Goal: Information Seeking & Learning: Understand process/instructions

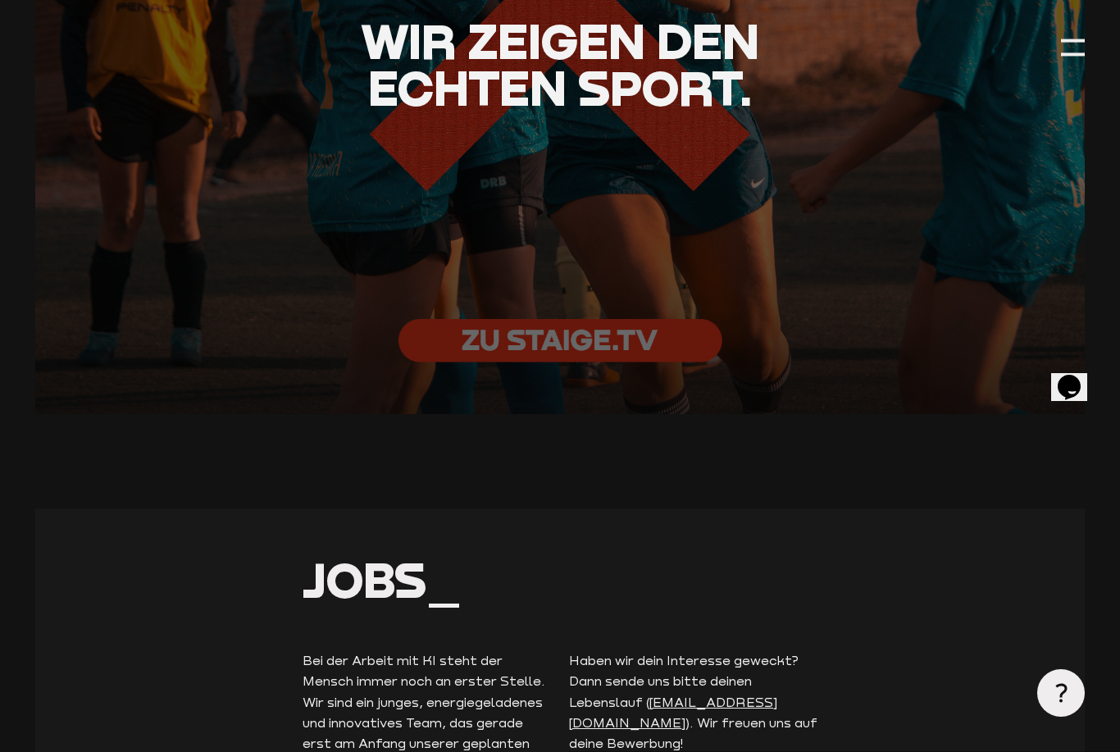
scroll to position [3361, 0]
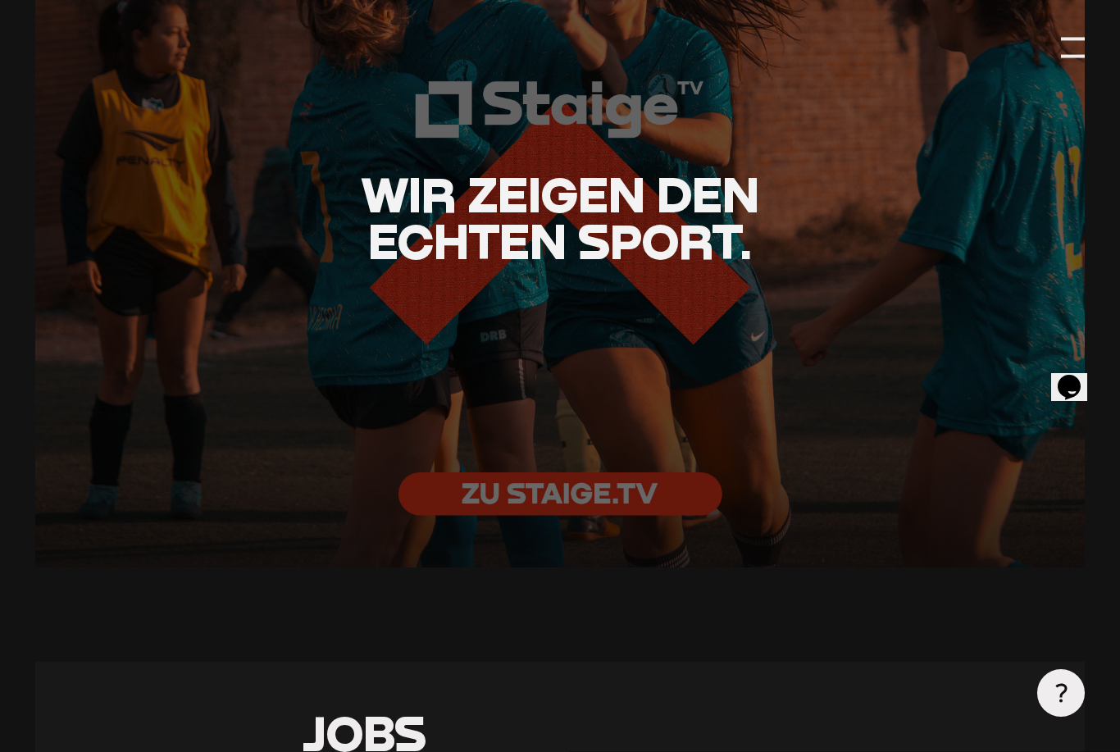
click at [1068, 45] on div at bounding box center [1073, 47] width 24 height 24
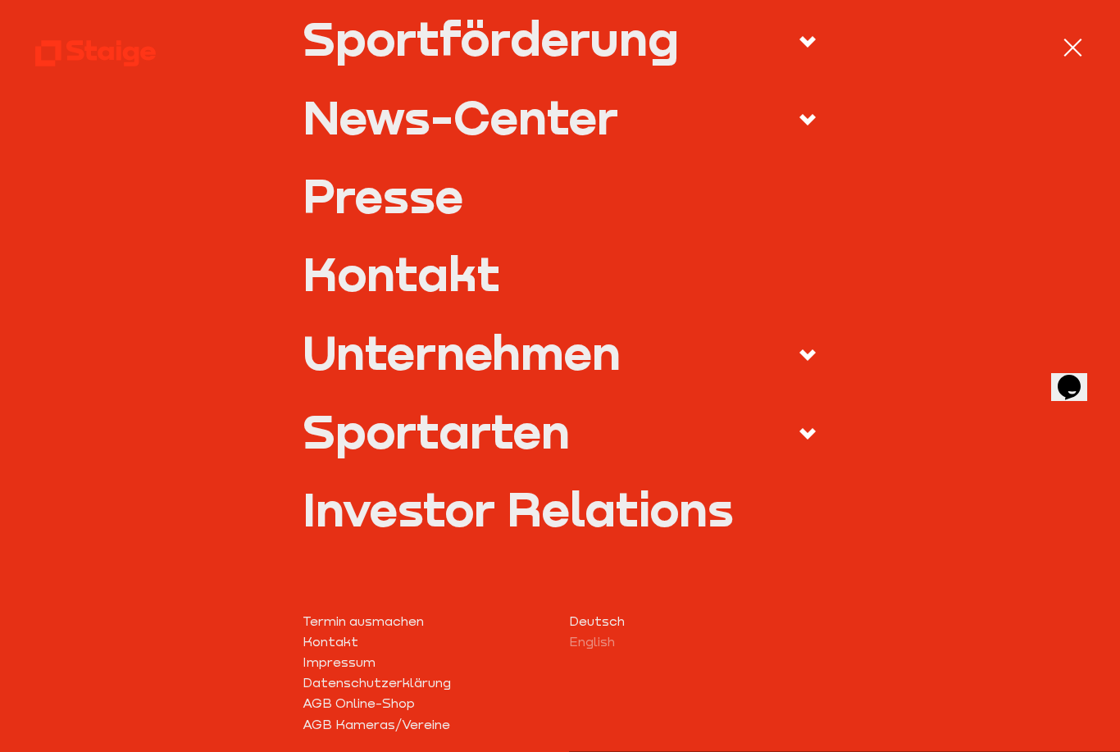
scroll to position [461, 0]
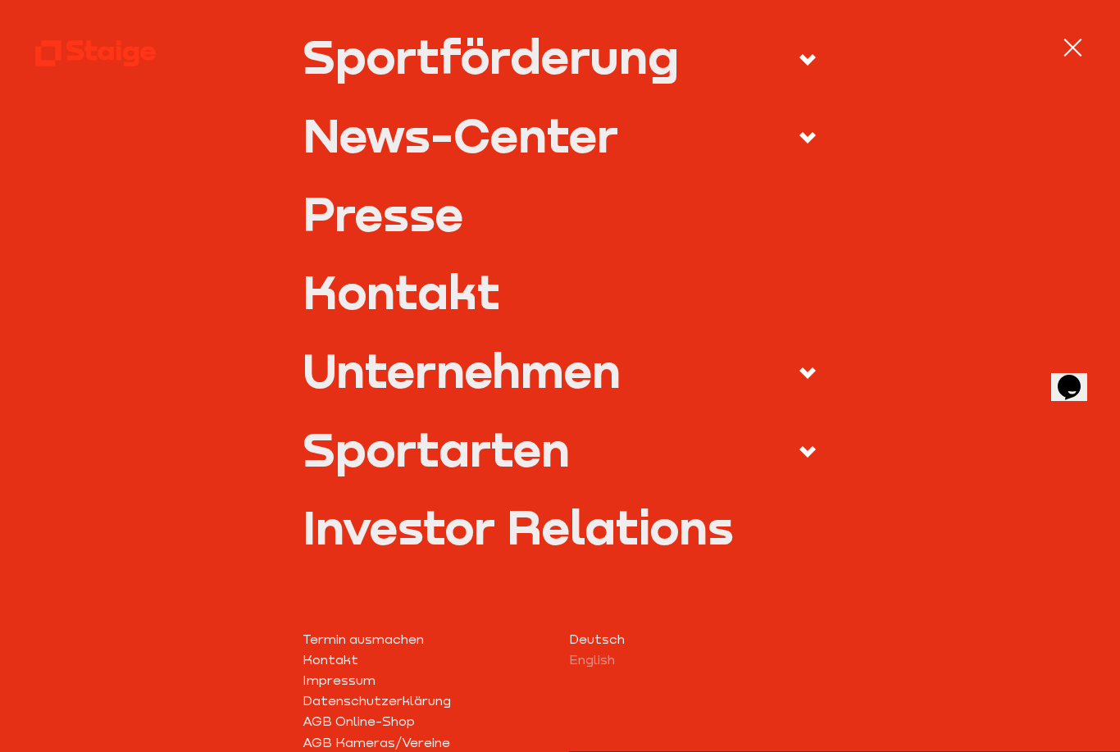
click at [808, 128] on icon at bounding box center [808, 138] width 20 height 20
click at [0, 0] on input "News-Center" at bounding box center [0, 0] width 0 height 0
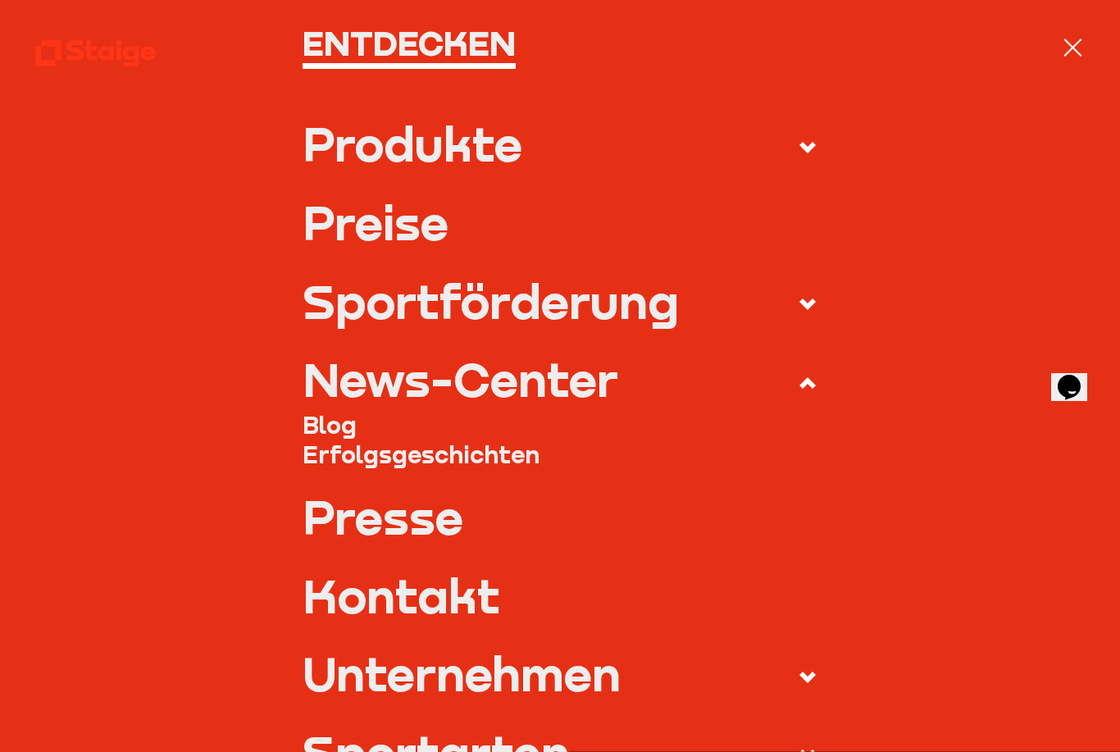
scroll to position [109, 0]
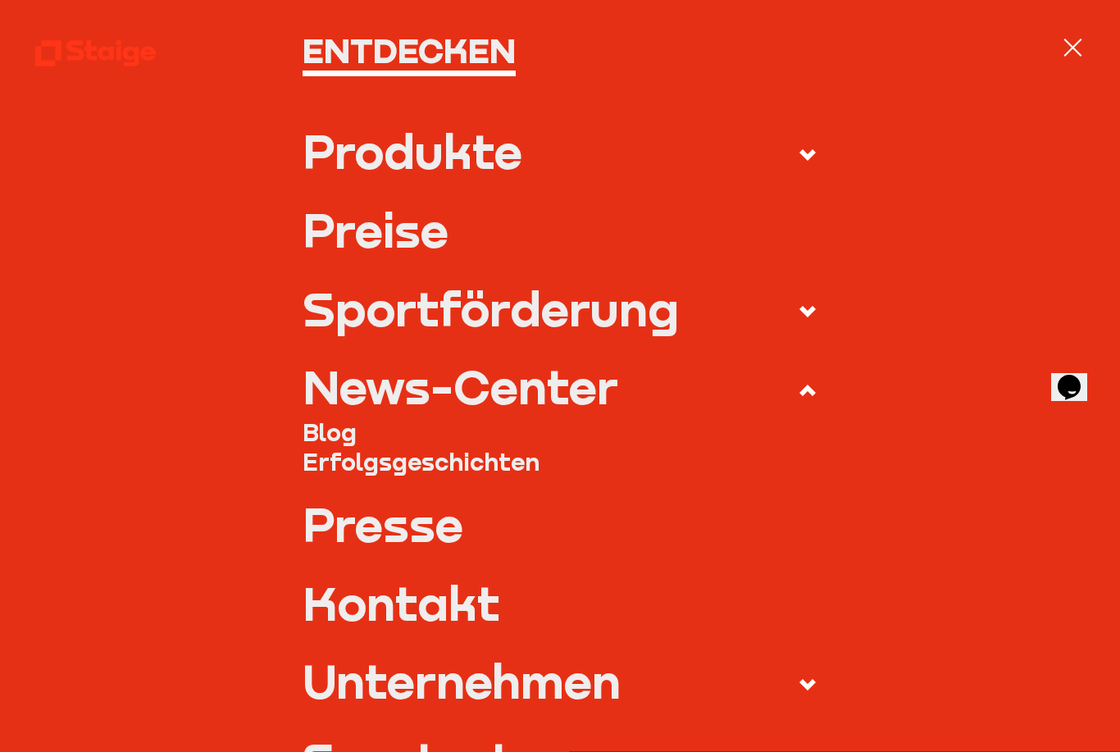
click at [813, 306] on use at bounding box center [807, 311] width 16 height 11
click at [0, 0] on input "Sportförderung" at bounding box center [0, 0] width 0 height 0
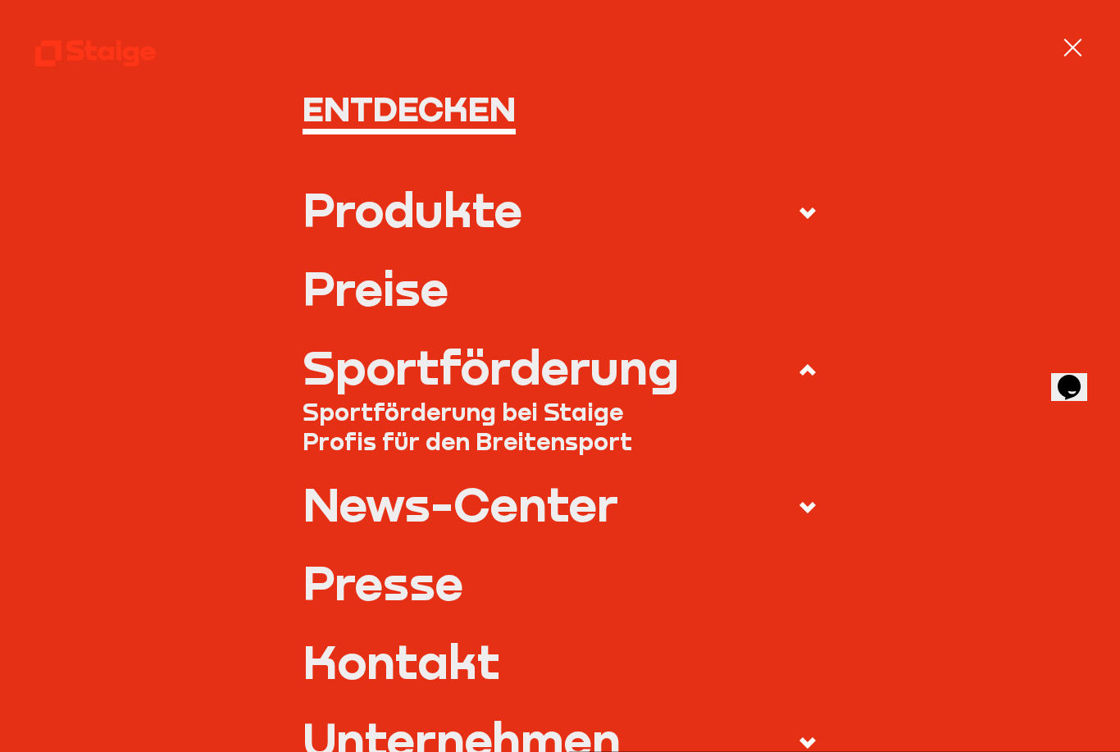
scroll to position [10, 0]
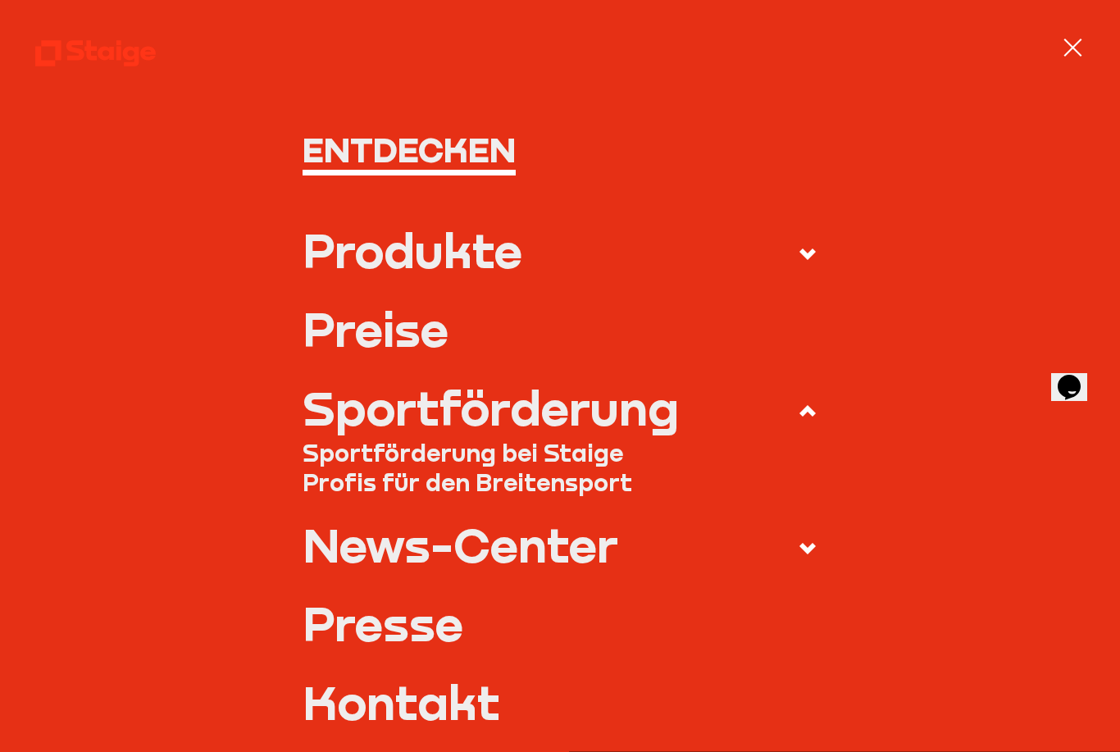
click at [816, 240] on span at bounding box center [796, 253] width 43 height 26
click at [0, 0] on input "Produkte" at bounding box center [0, 0] width 0 height 0
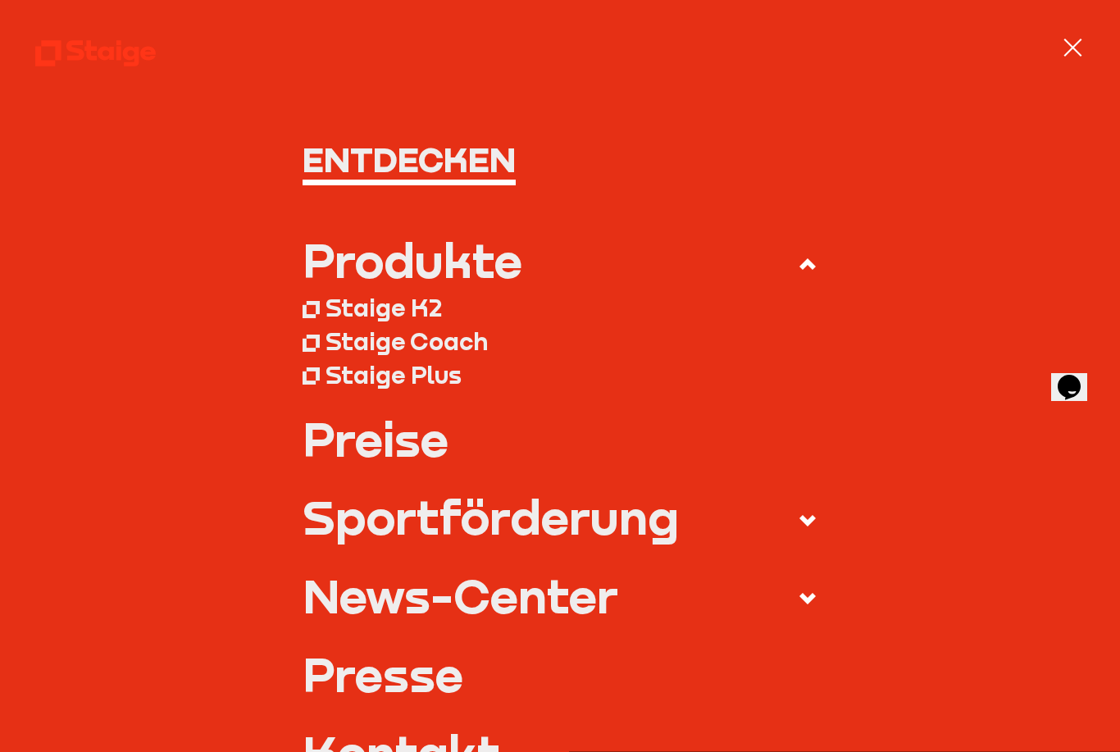
scroll to position [0, 0]
click at [1082, 38] on div at bounding box center [1073, 47] width 24 height 24
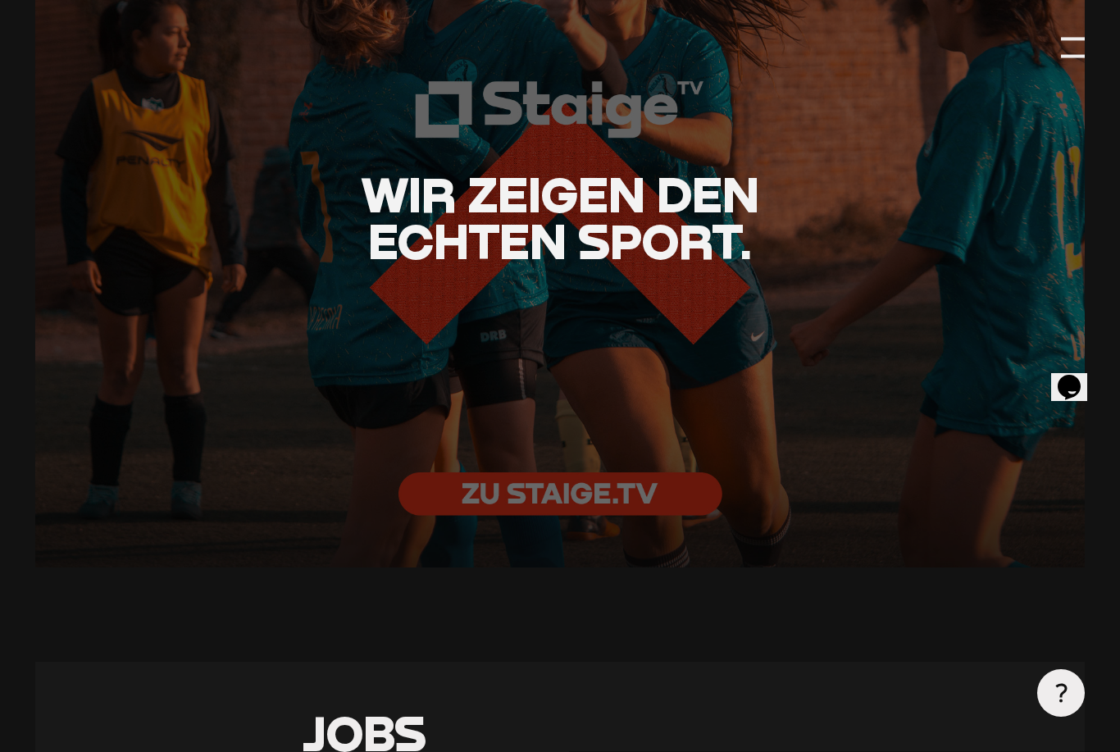
click at [1073, 49] on div at bounding box center [1073, 47] width 24 height 24
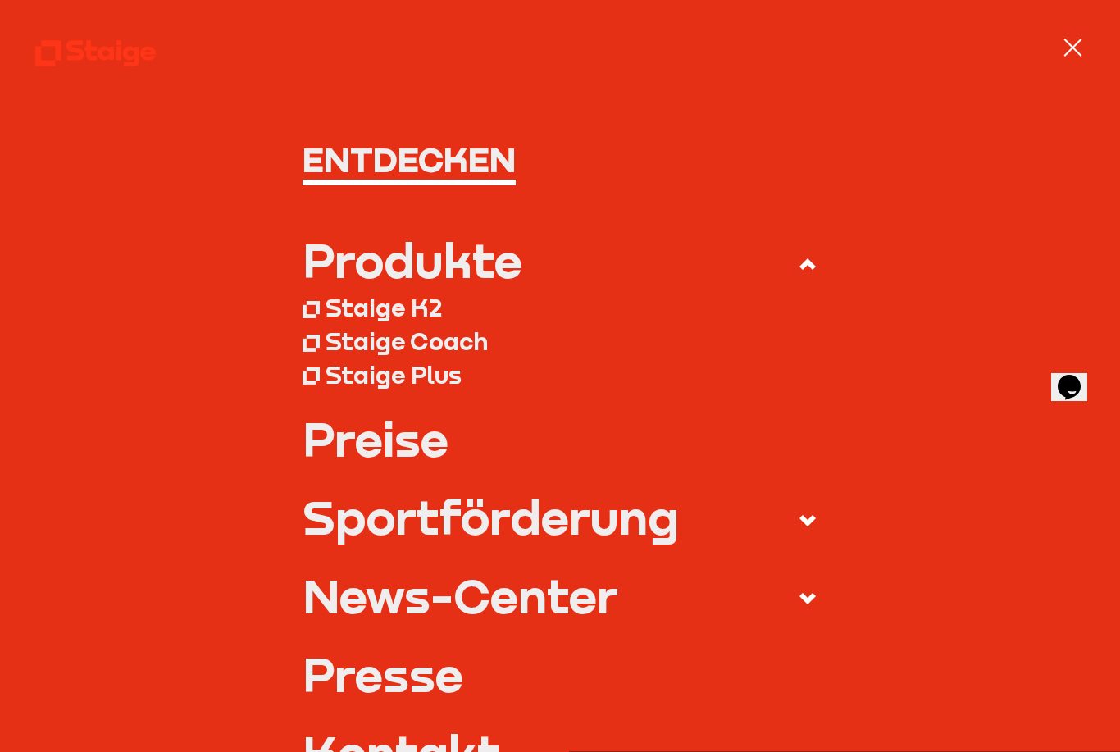
scroll to position [3376, 0]
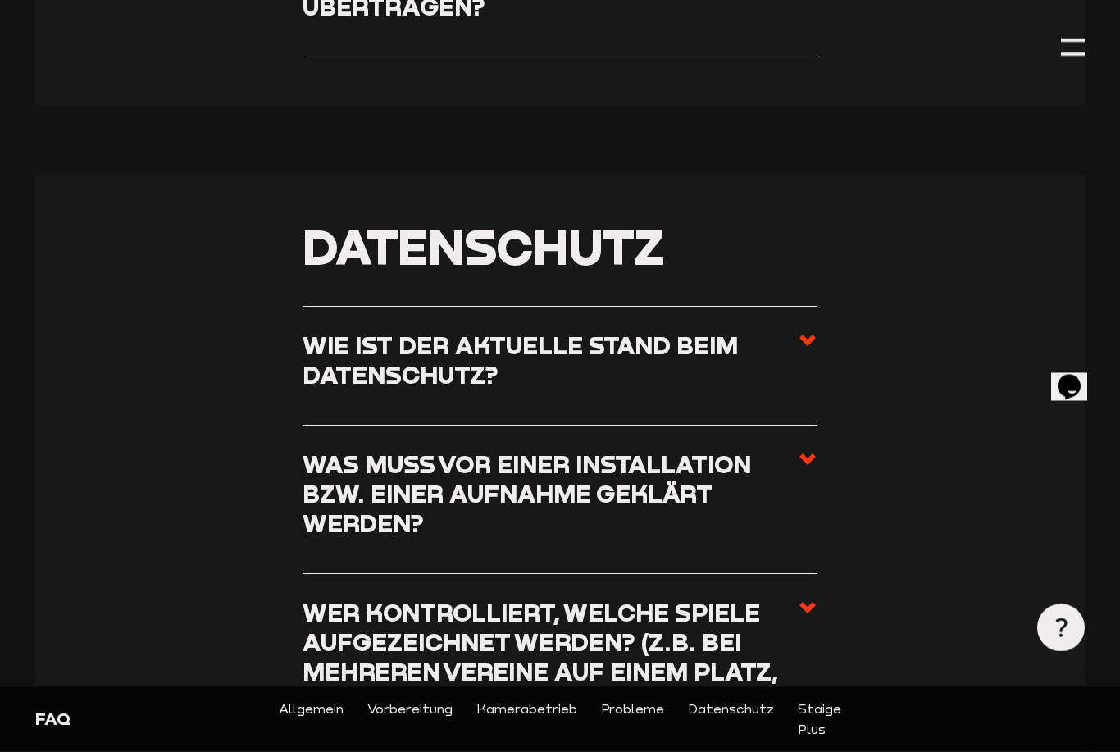
scroll to position [4231, 0]
click at [813, 330] on icon at bounding box center [808, 340] width 20 height 20
click at [0, 0] on input "Wie ist der aktuelle Stand beim Datenschutz?" at bounding box center [0, 0] width 0 height 0
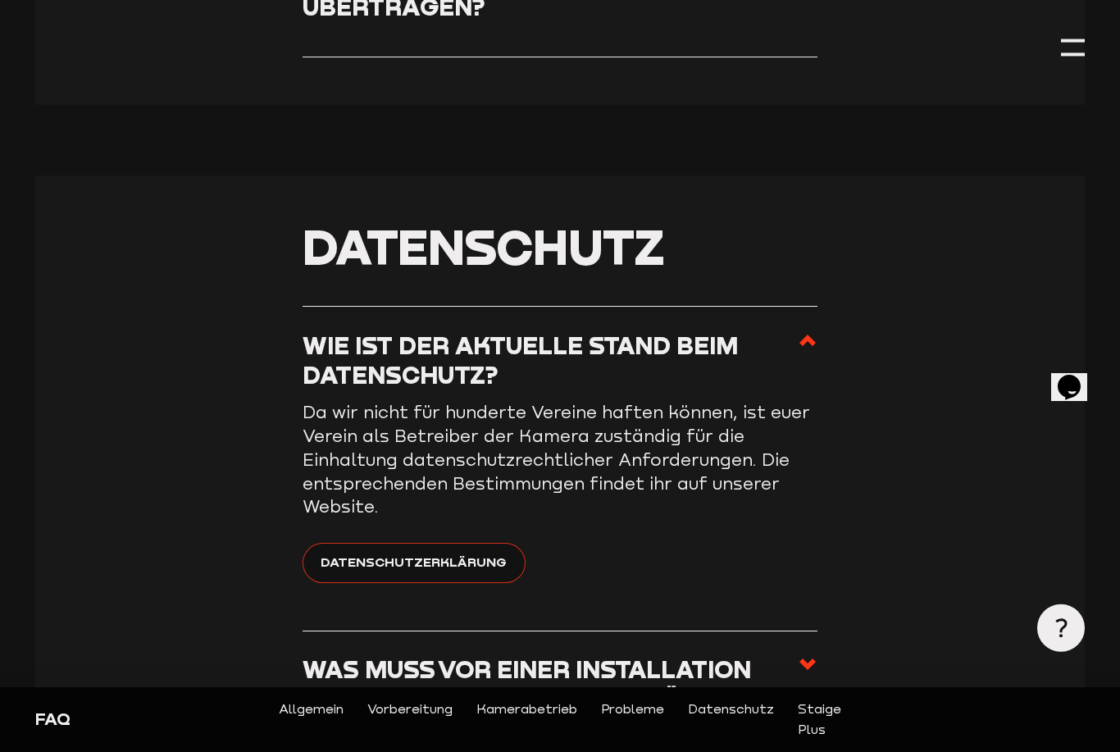
click at [482, 552] on span "Datenschutzerklärung" at bounding box center [414, 562] width 186 height 20
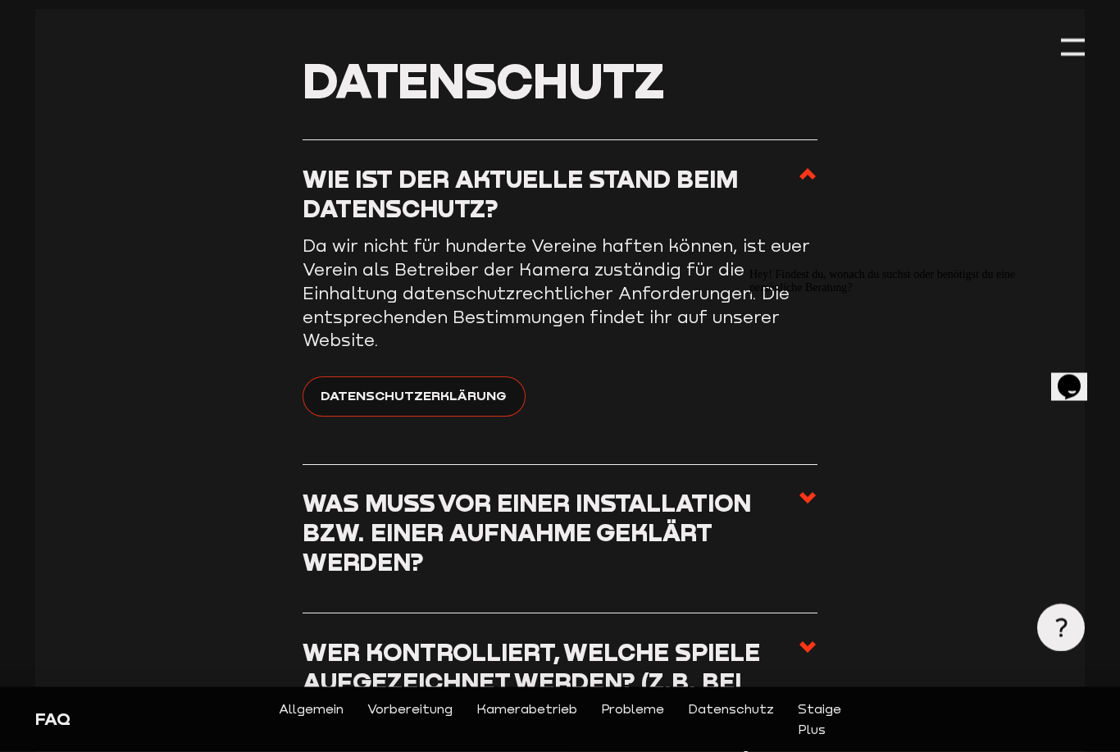
scroll to position [4409, 0]
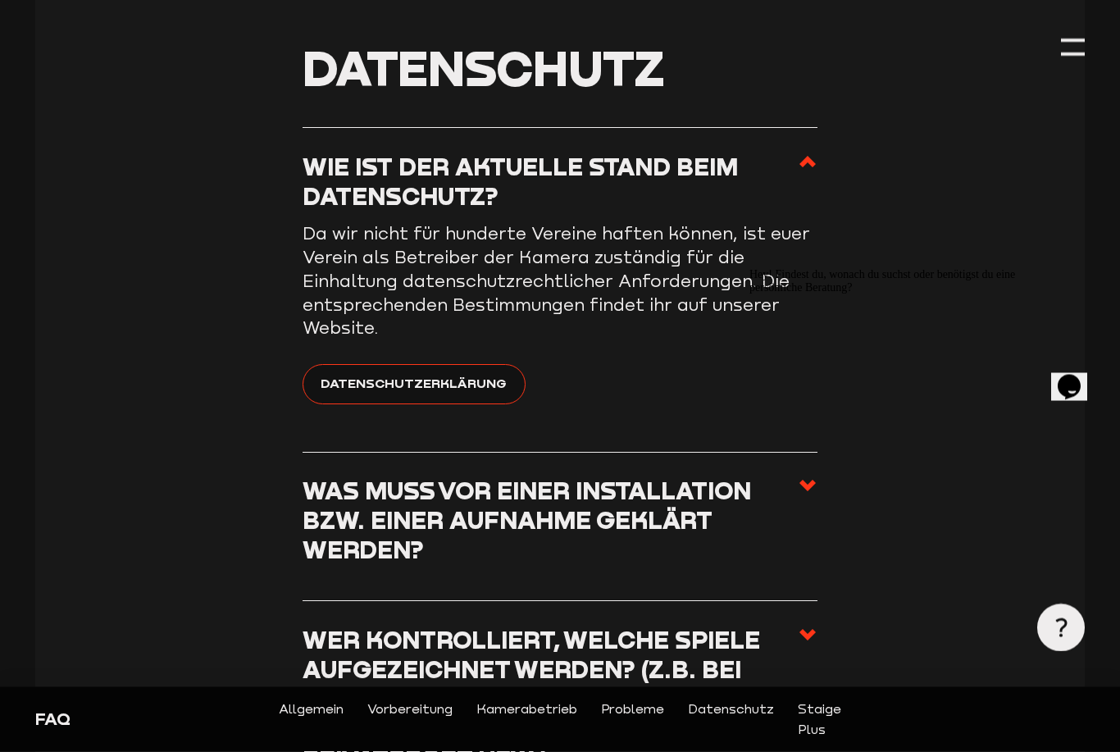
click at [817, 293] on div "Hey! Findest du, wonach du suchst oder benötigst du eine persönliche Beratung?" at bounding box center [896, 280] width 295 height 26
click at [816, 293] on div "Hey! Findest du, wonach du suchst oder benötigst du eine persönliche Beratung?" at bounding box center [896, 280] width 295 height 26
click at [803, 293] on div "Hey! Findest du, wonach du suchst oder benötigst du eine persönliche Beratung?" at bounding box center [896, 280] width 295 height 26
click at [794, 293] on div "Hey! Findest du, wonach du suchst oder benötigst du eine persönliche Beratung?" at bounding box center [896, 280] width 295 height 26
click at [799, 293] on div "Hey! Findest du, wonach du suchst oder benötigst du eine persönliche Beratung?" at bounding box center [896, 280] width 295 height 26
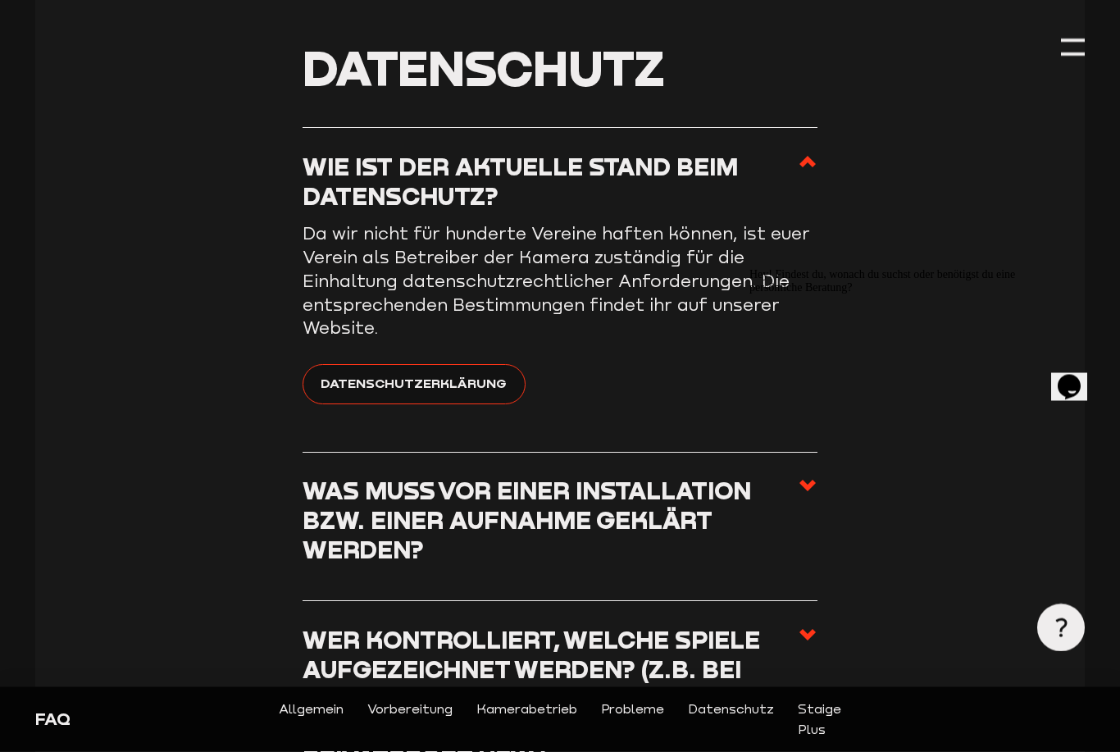
click at [1004, 267] on div at bounding box center [896, 267] width 295 height 0
click at [749, 267] on icon "Chat-Blickfang" at bounding box center [749, 267] width 0 height 0
click at [811, 480] on use at bounding box center [807, 485] width 16 height 11
click at [0, 0] on input "Was muss vor einer Installation bzw. einer Aufnahme geklärt werden?" at bounding box center [0, 0] width 0 height 0
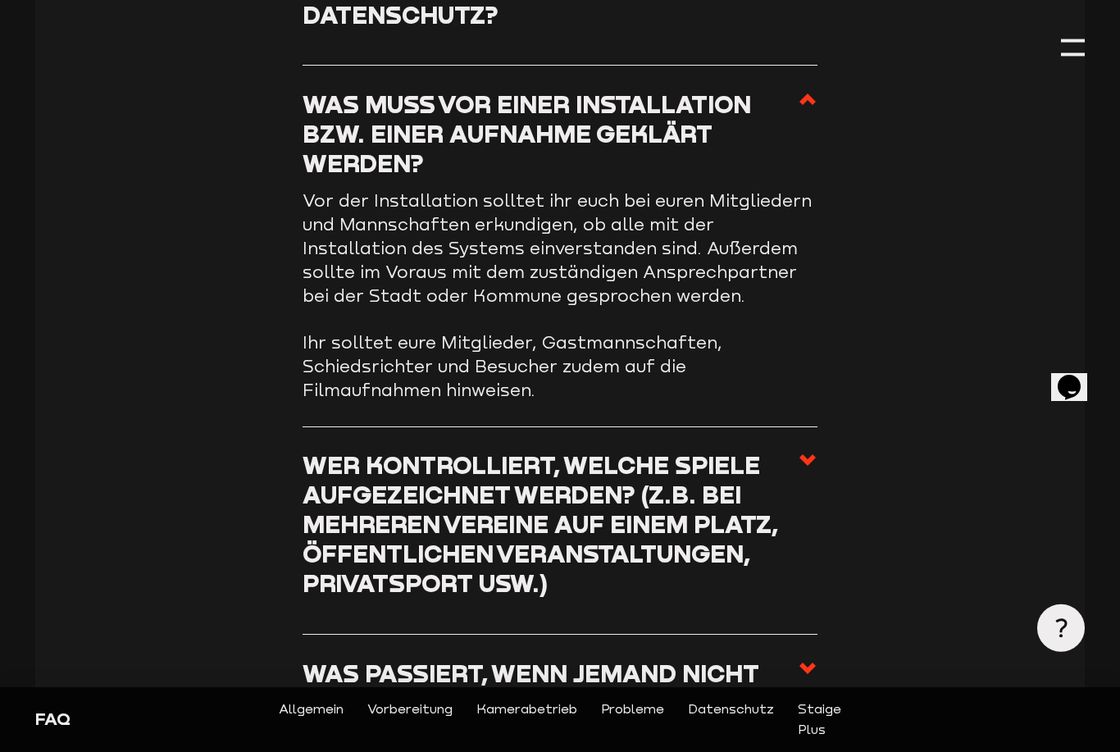
scroll to position [4603, 0]
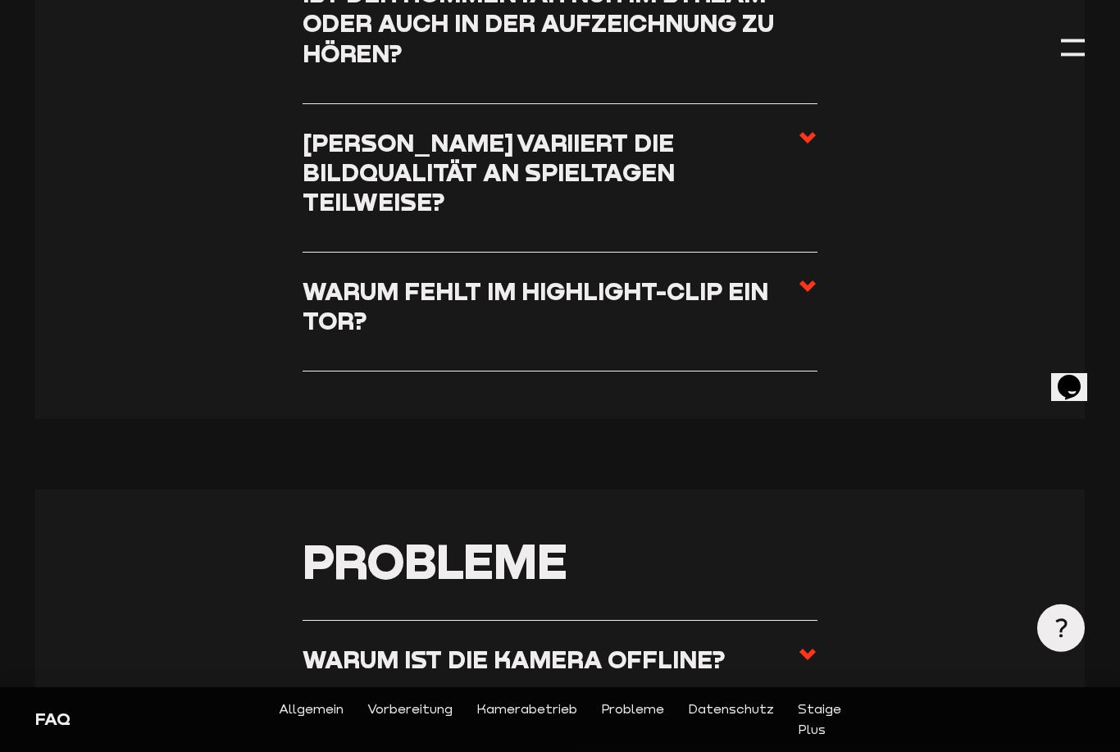
click at [816, 644] on icon at bounding box center [808, 654] width 20 height 20
click at [0, 0] on input "Warum ist die Kamera offline?" at bounding box center [0, 0] width 0 height 0
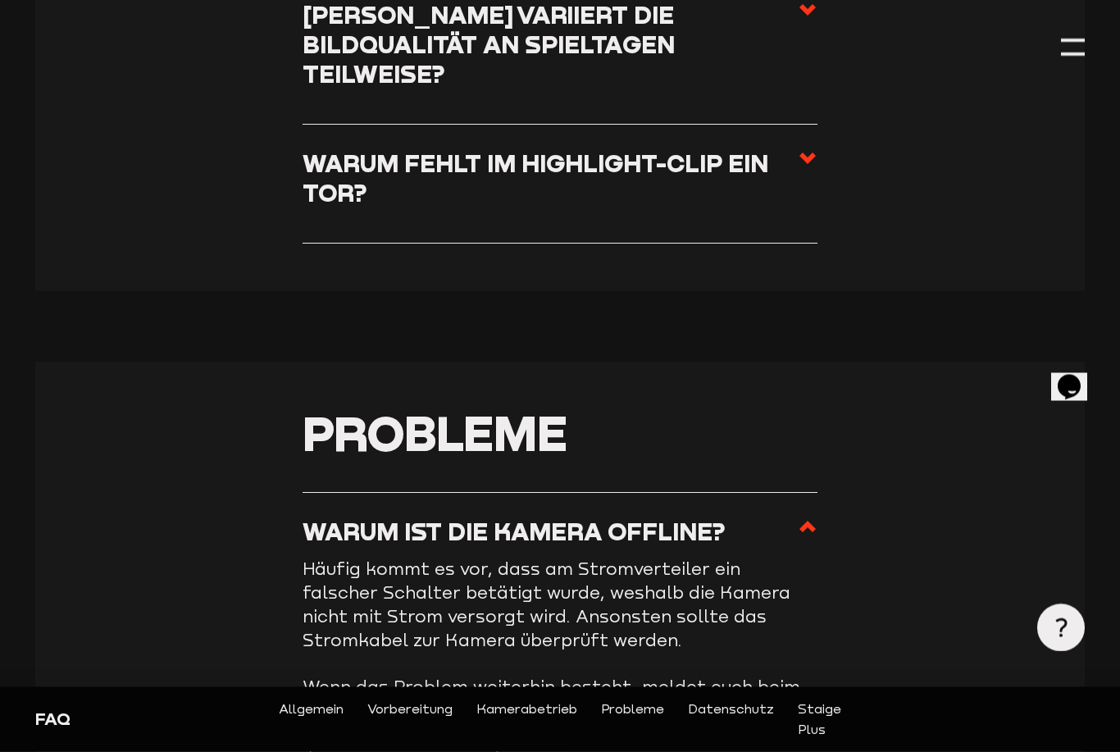
scroll to position [3469, 0]
click at [811, 516] on icon at bounding box center [808, 526] width 20 height 20
click at [0, 0] on input "Warum ist die Kamera offline?" at bounding box center [0, 0] width 0 height 0
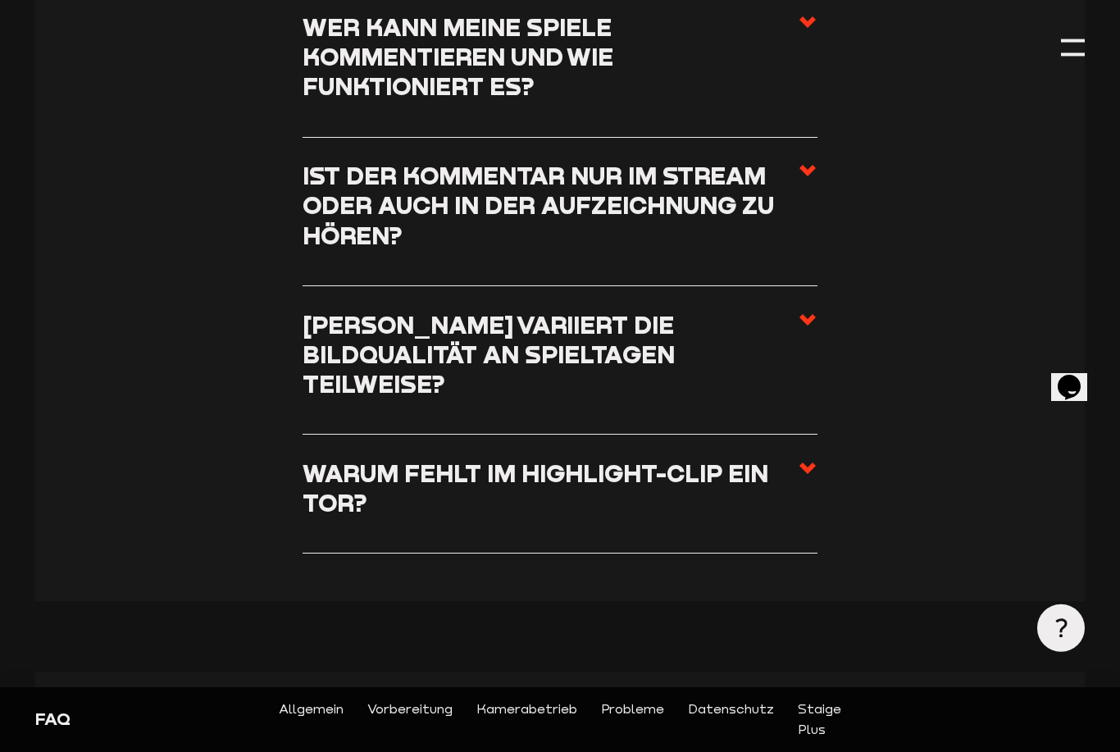
scroll to position [3158, 0]
click at [807, 459] on icon at bounding box center [808, 469] width 20 height 20
click at [0, 0] on input "Warum fehlt im Highlight-Clip ein Tor?" at bounding box center [0, 0] width 0 height 0
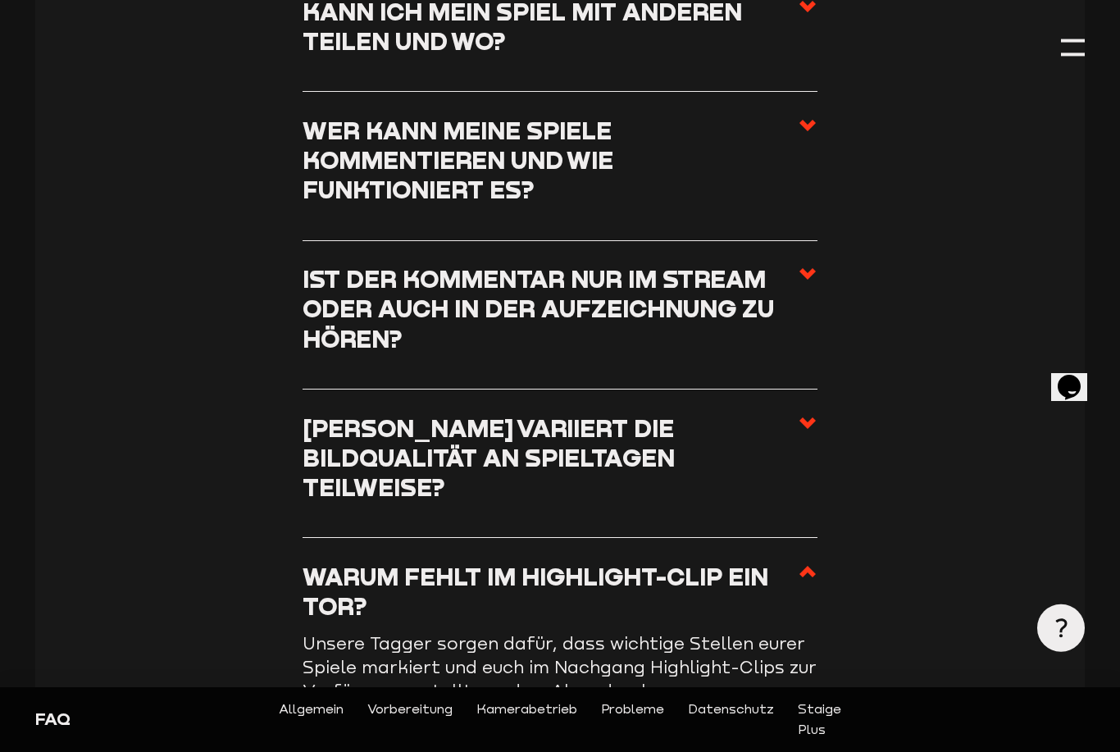
scroll to position [3055, 0]
click at [818, 406] on section "Betrieb der Kamera Wie bediene ich die Kamera während des Spiels? Eine manuelle…" at bounding box center [559, 64] width 1049 height 1691
click at [814, 418] on use at bounding box center [807, 423] width 16 height 11
click at [0, 0] on input "[PERSON_NAME] variiert die Bildqualität an Spieltagen teilweise?" at bounding box center [0, 0] width 0 height 0
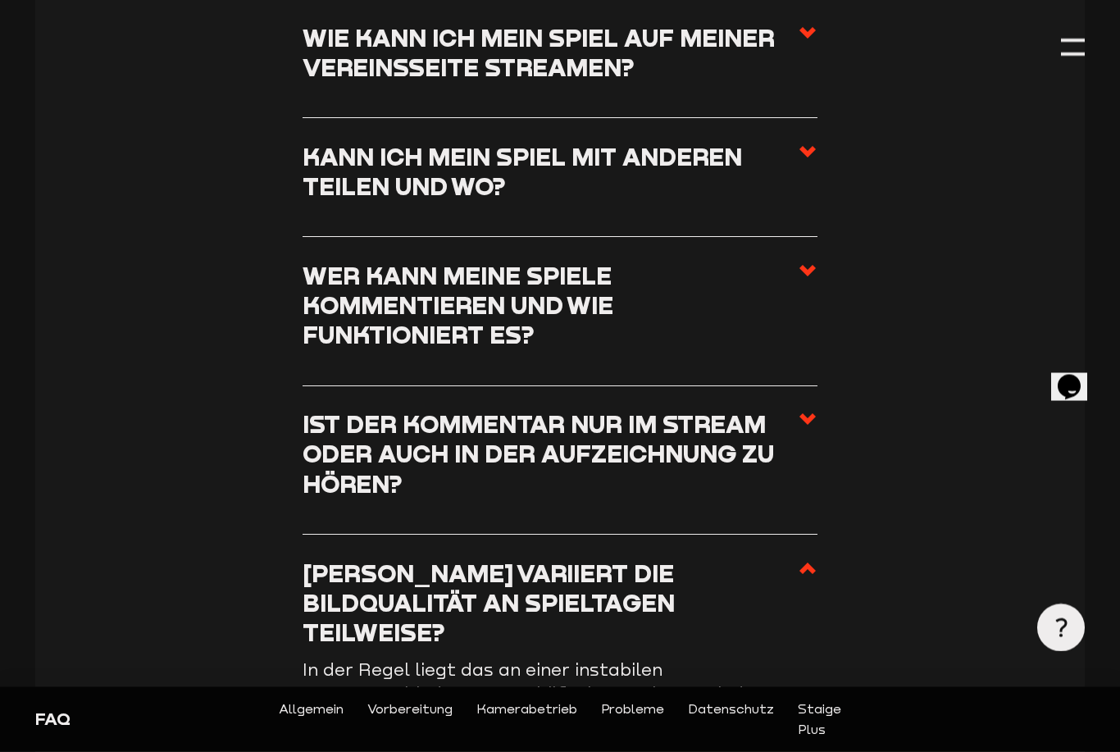
scroll to position [2901, 0]
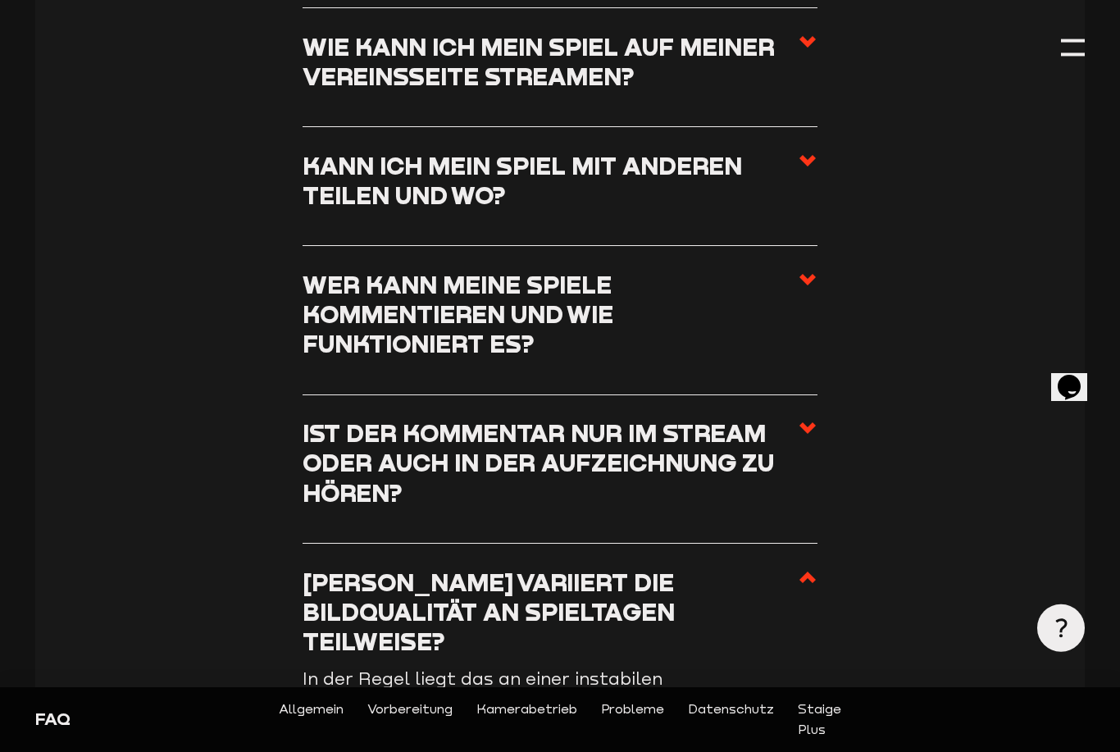
click at [814, 422] on use at bounding box center [807, 427] width 16 height 11
click at [0, 0] on input "Ist der Kommentar nur im Stream oder auch in der Aufzeichnung zu hören?" at bounding box center [0, 0] width 0 height 0
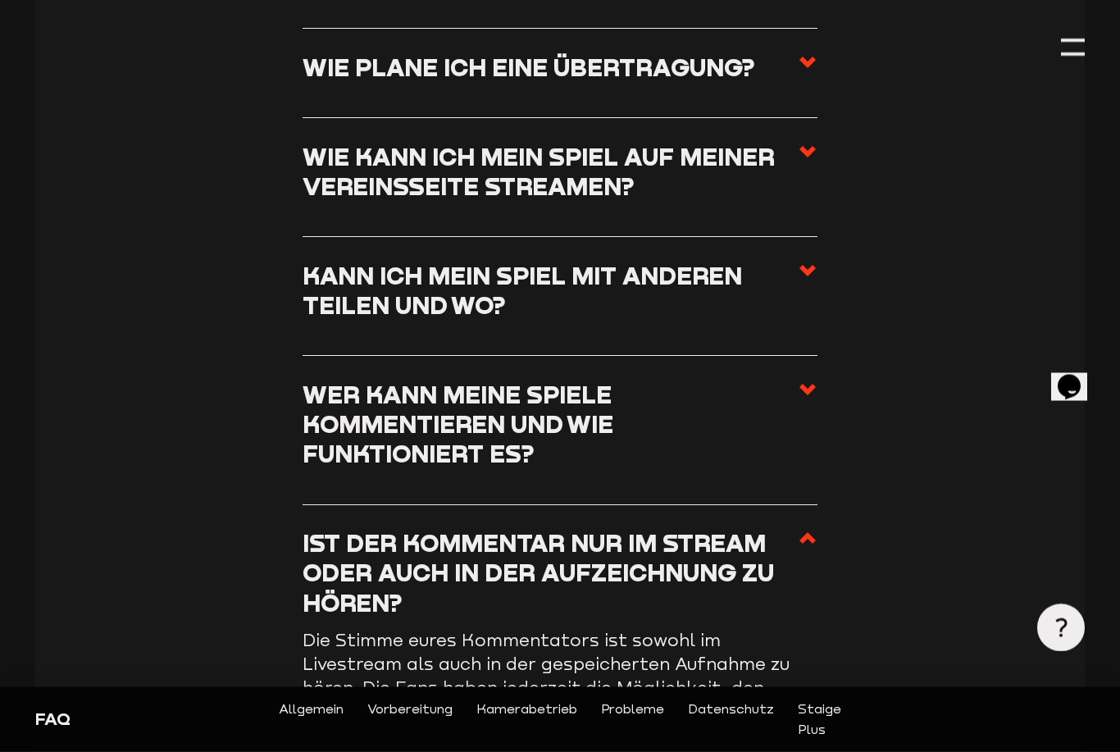
scroll to position [2788, 0]
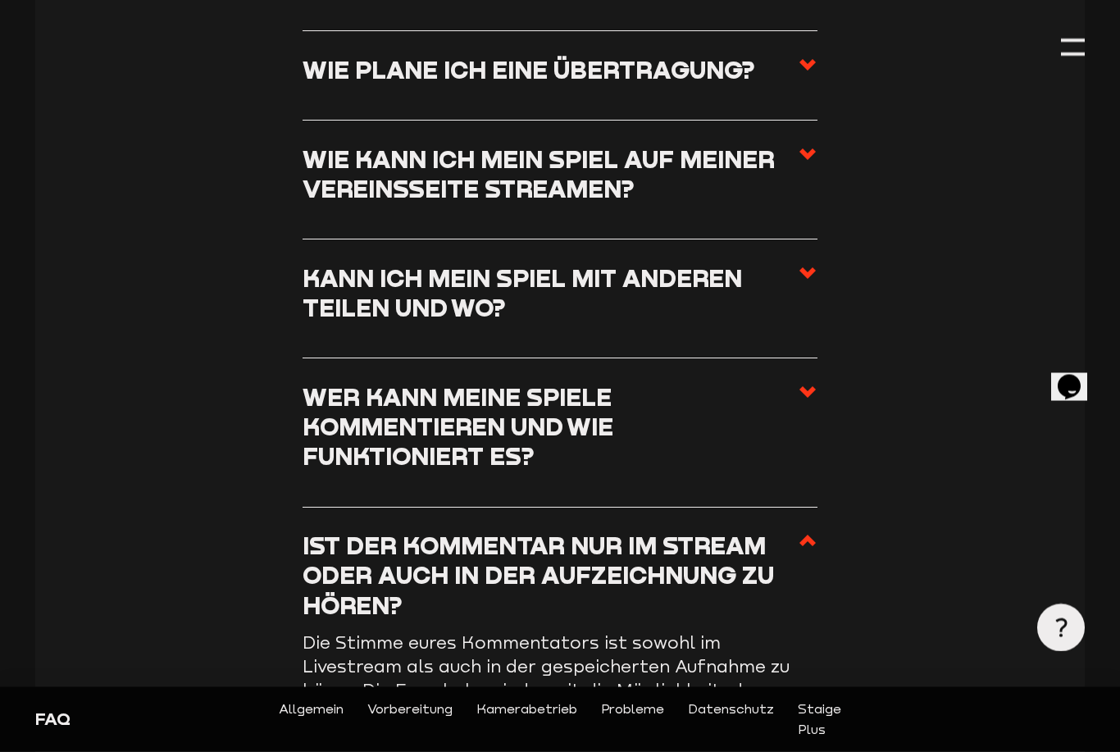
click at [817, 387] on icon at bounding box center [808, 393] width 20 height 20
click at [0, 0] on input "Wer kann meine Spiele kommentieren und wie funktioniert es?" at bounding box center [0, 0] width 0 height 0
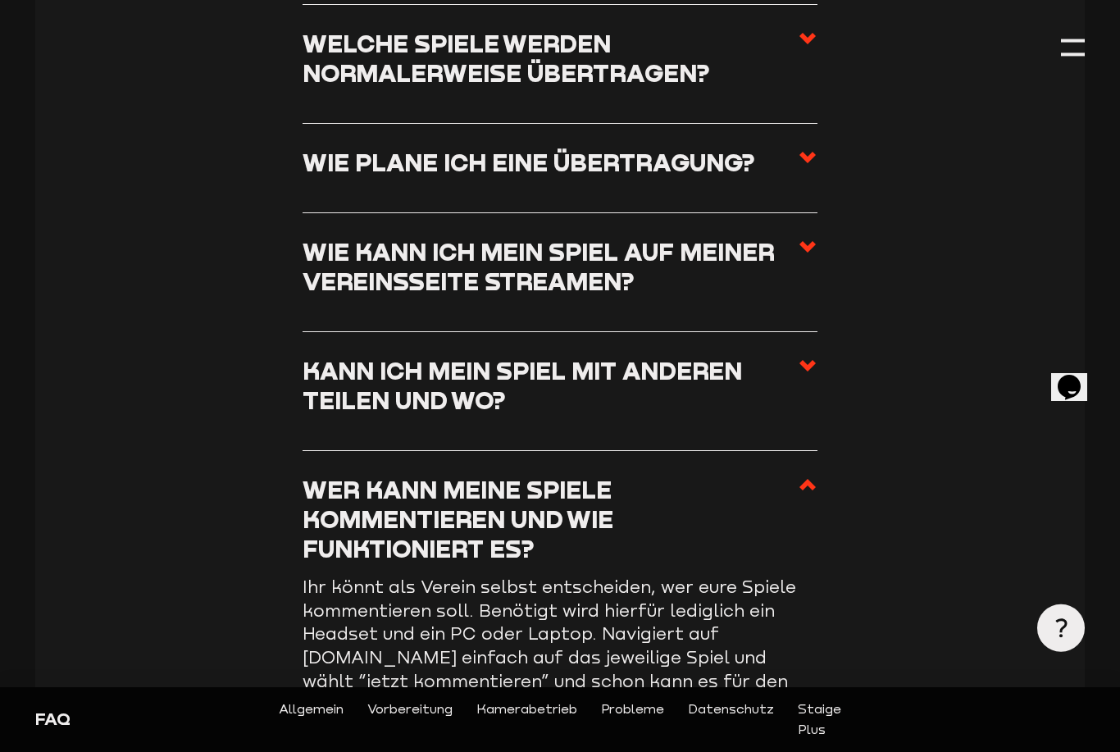
scroll to position [2642, 0]
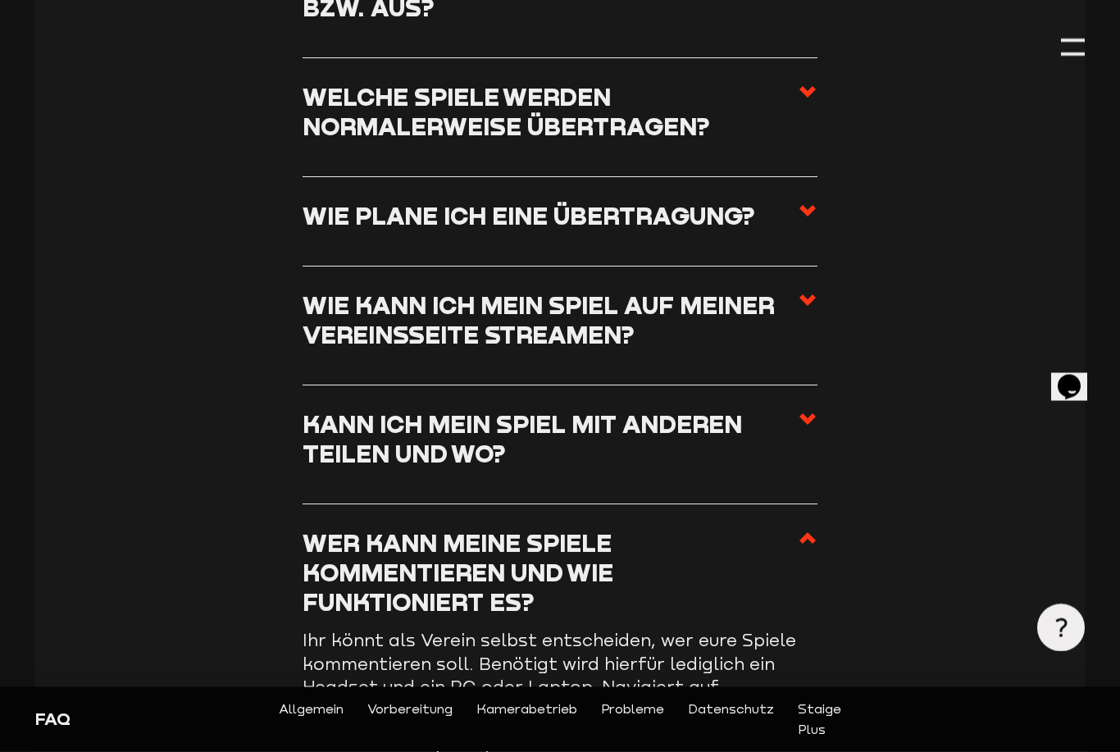
click at [815, 410] on icon at bounding box center [808, 420] width 20 height 20
click at [0, 0] on input "Kann ich mein Spiel mit anderen teilen und wo?" at bounding box center [0, 0] width 0 height 0
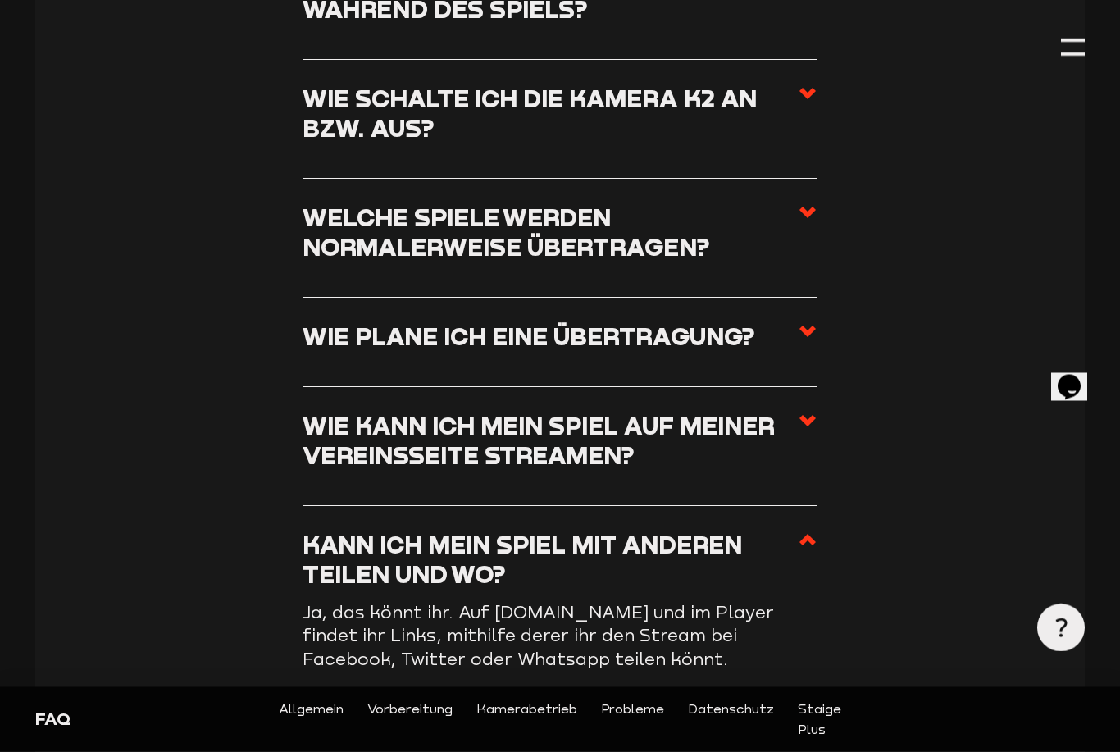
scroll to position [2518, 0]
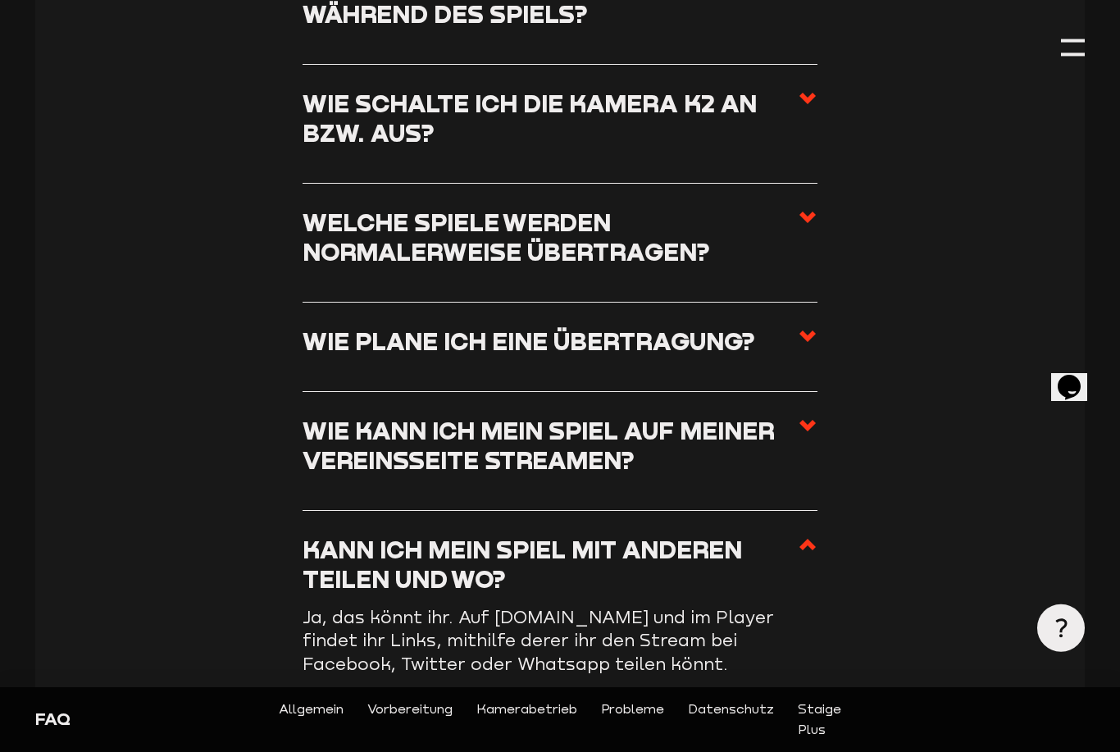
click at [817, 417] on icon at bounding box center [808, 426] width 20 height 20
click at [0, 0] on input "Wie kann ich mein Spiel auf meiner Vereinsseite streamen?" at bounding box center [0, 0] width 0 height 0
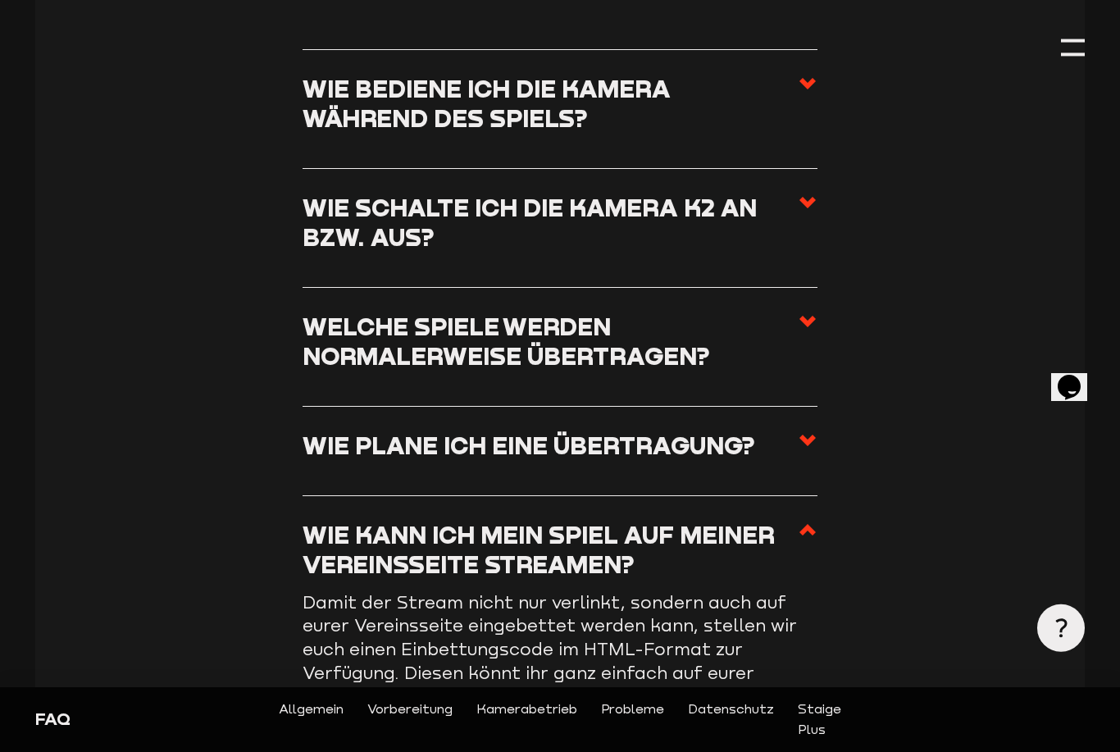
scroll to position [2413, 0]
click at [821, 426] on section "Betrieb der Kamera Wie bediene ich die Kamera während des Spiels? Eine manuelle…" at bounding box center [559, 663] width 1049 height 1604
click at [804, 439] on icon at bounding box center [808, 441] width 20 height 20
click at [0, 0] on input "Wie plane ich eine Übertragung?" at bounding box center [0, 0] width 0 height 0
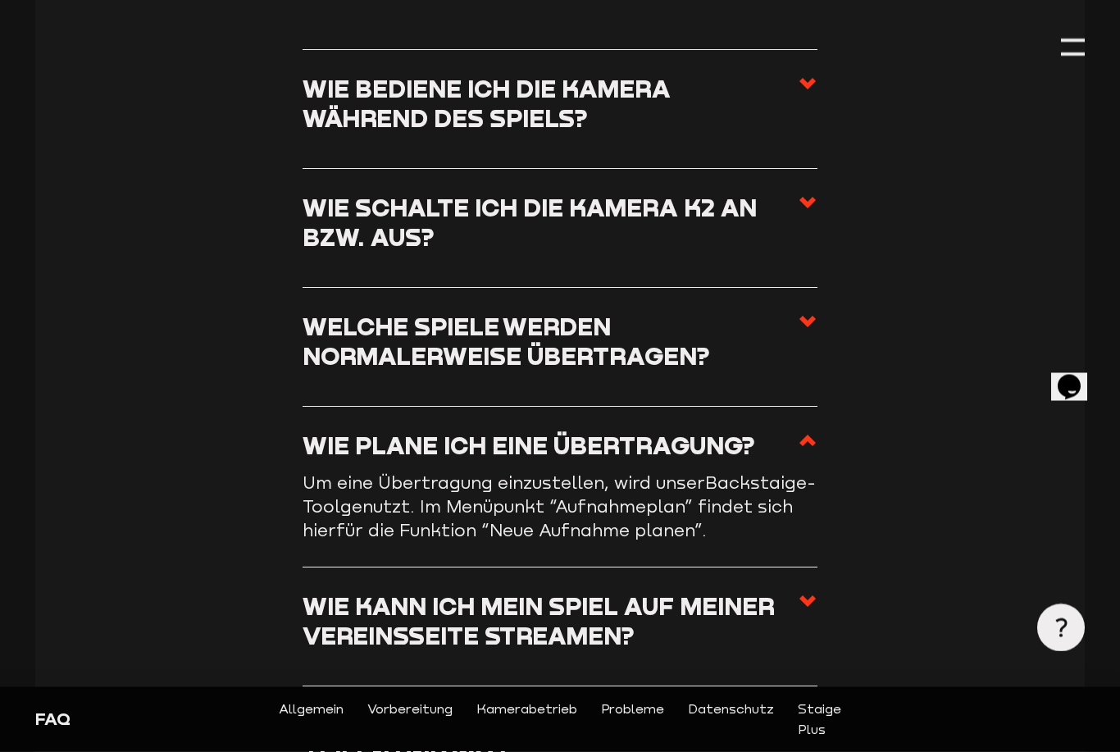
scroll to position [2413, 0]
click at [776, 466] on label "Wie plane ich eine Übertragung?" at bounding box center [561, 450] width 516 height 41
click at [0, 0] on input "Wie plane ich eine Übertragung?" at bounding box center [0, 0] width 0 height 0
click at [789, 481] on span "Backstaige-Tool" at bounding box center [559, 494] width 513 height 44
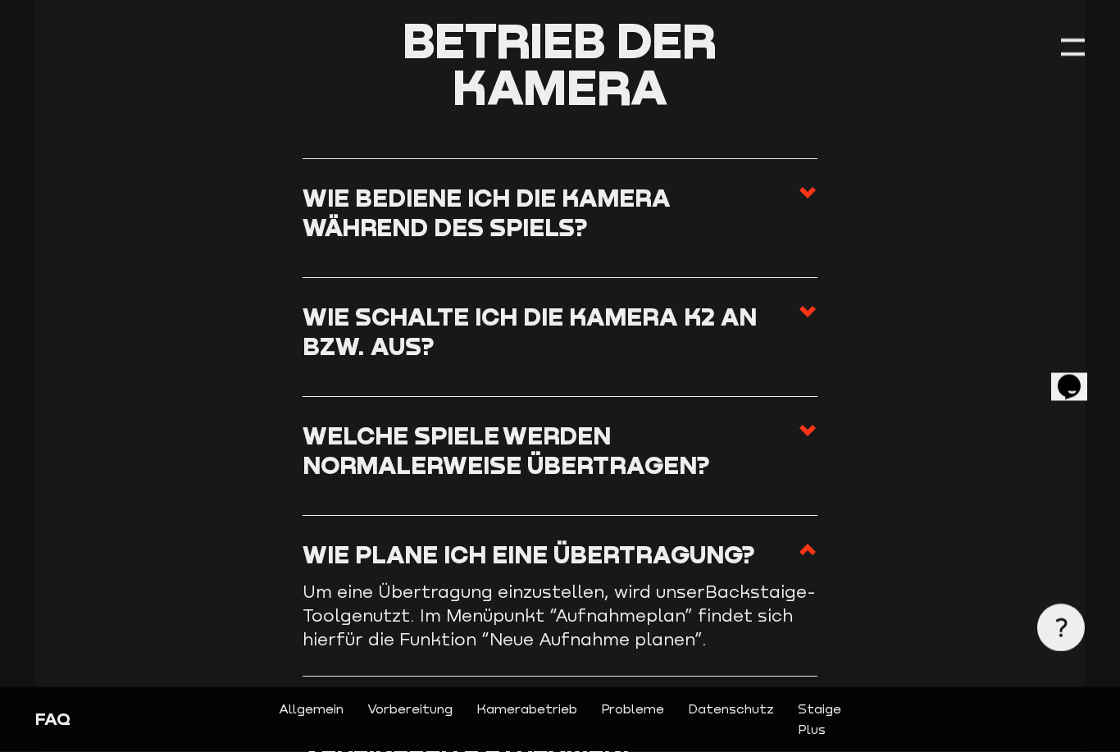
scroll to position [2302, 0]
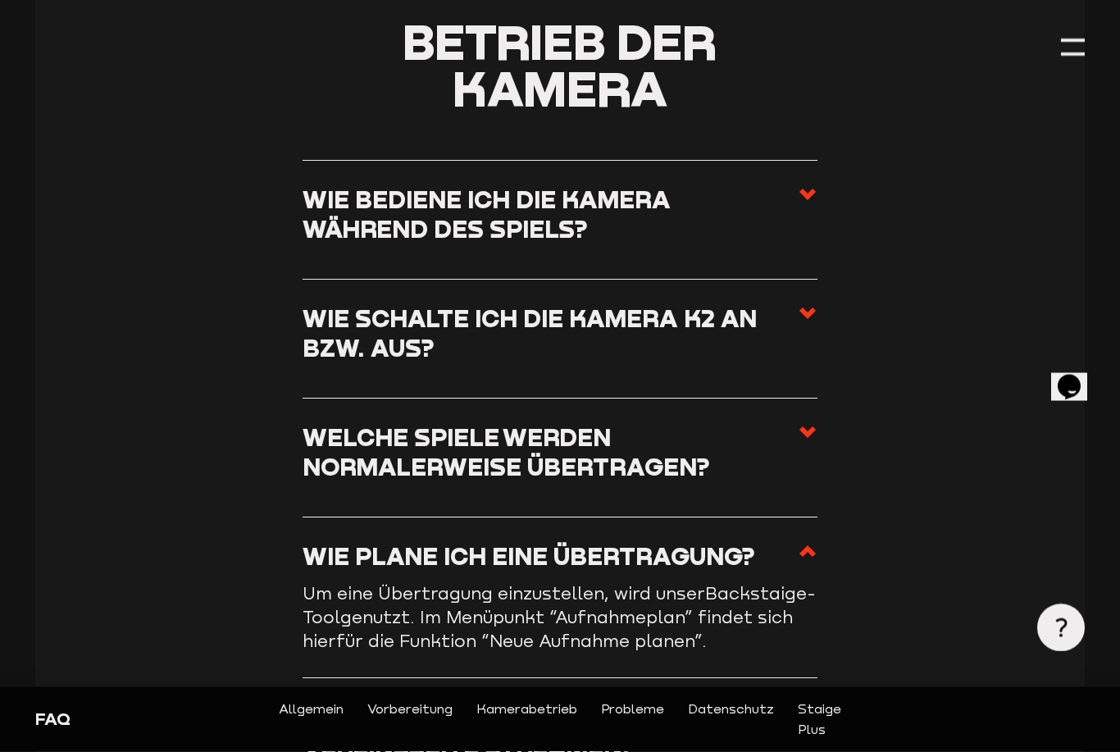
click at [808, 434] on icon at bounding box center [808, 433] width 20 height 20
click at [0, 0] on input "Welche Spiele werden normalerweise übertragen?" at bounding box center [0, 0] width 0 height 0
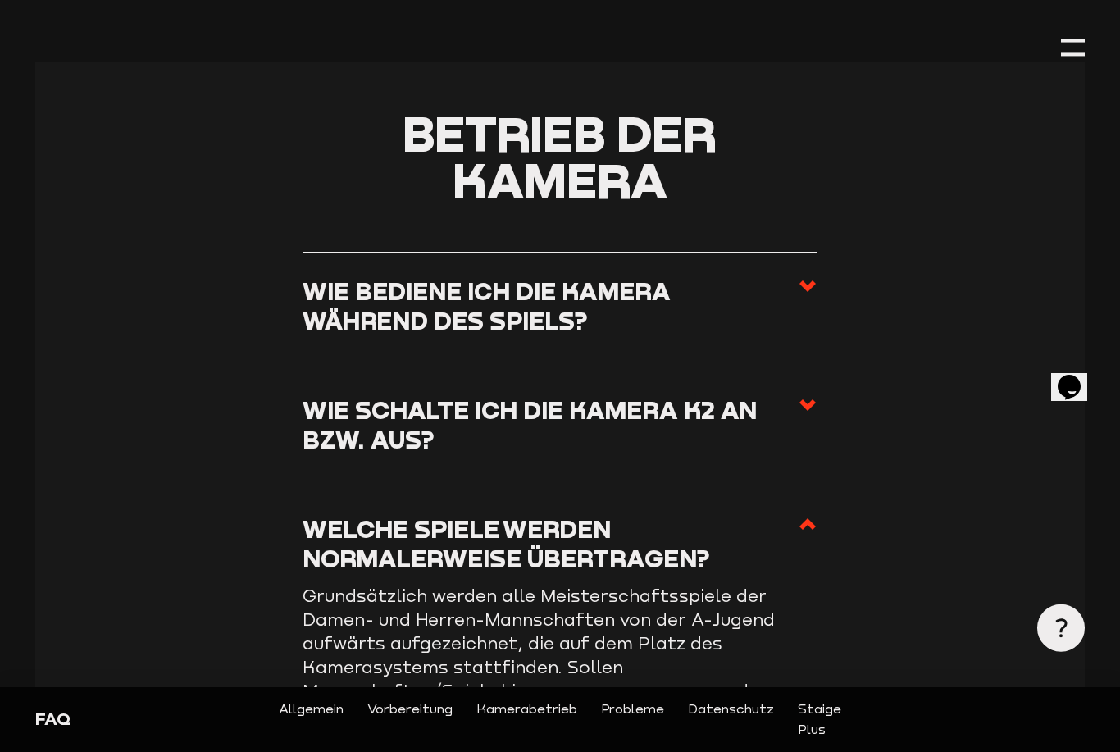
scroll to position [2209, 0]
click at [800, 402] on icon at bounding box center [808, 407] width 20 height 20
click at [0, 0] on input "Wie schalte ich die Kamera K2 an bzw. aus?" at bounding box center [0, 0] width 0 height 0
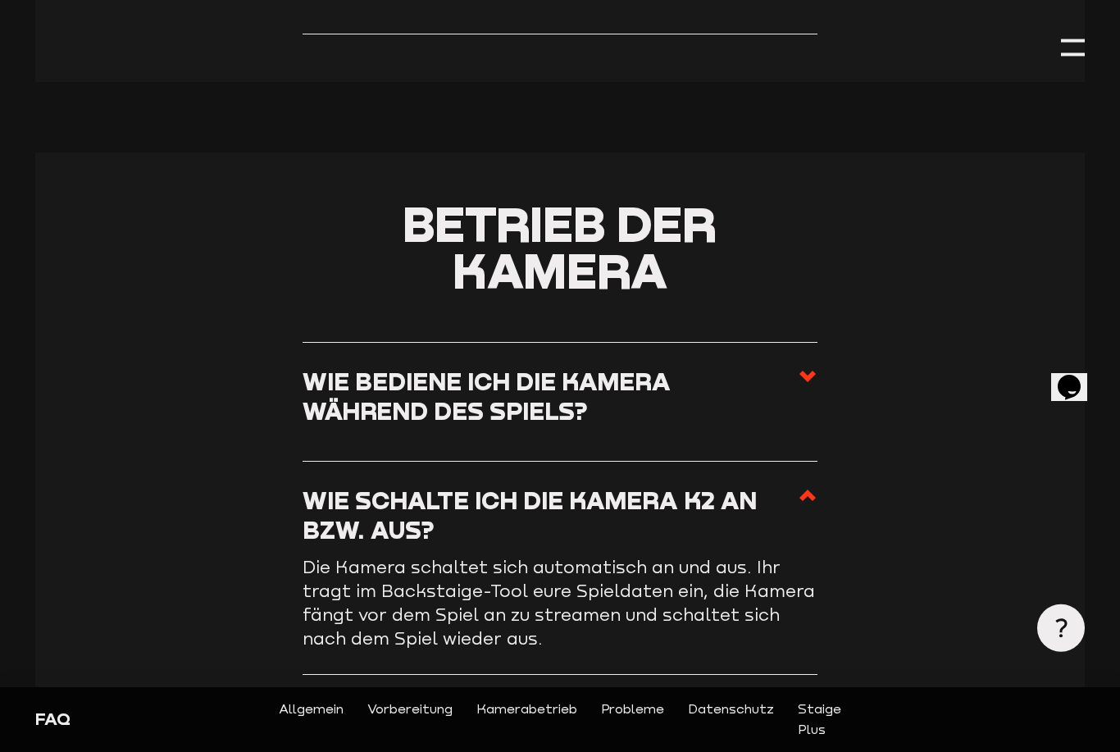
scroll to position [2120, 0]
click at [796, 379] on h3 "Wie bediene ich die Kamera während des Spiels?" at bounding box center [551, 396] width 496 height 59
click at [0, 0] on input "Wie bediene ich die Kamera während des Spiels?" at bounding box center [0, 0] width 0 height 0
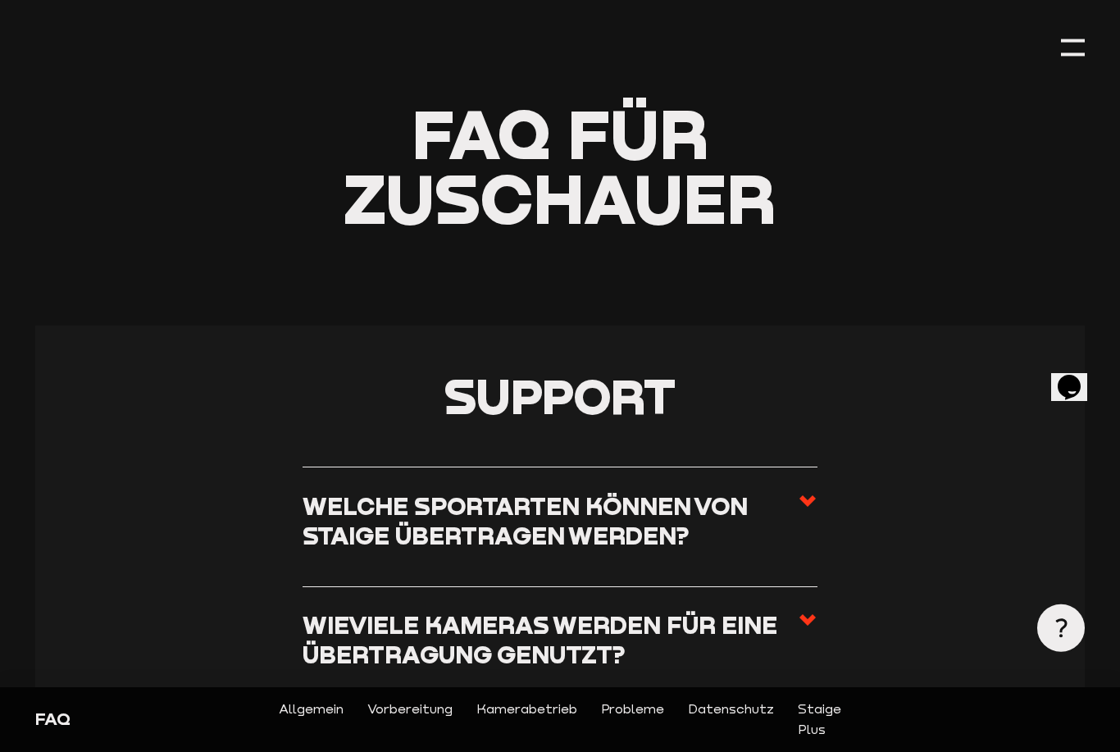
scroll to position [0, 0]
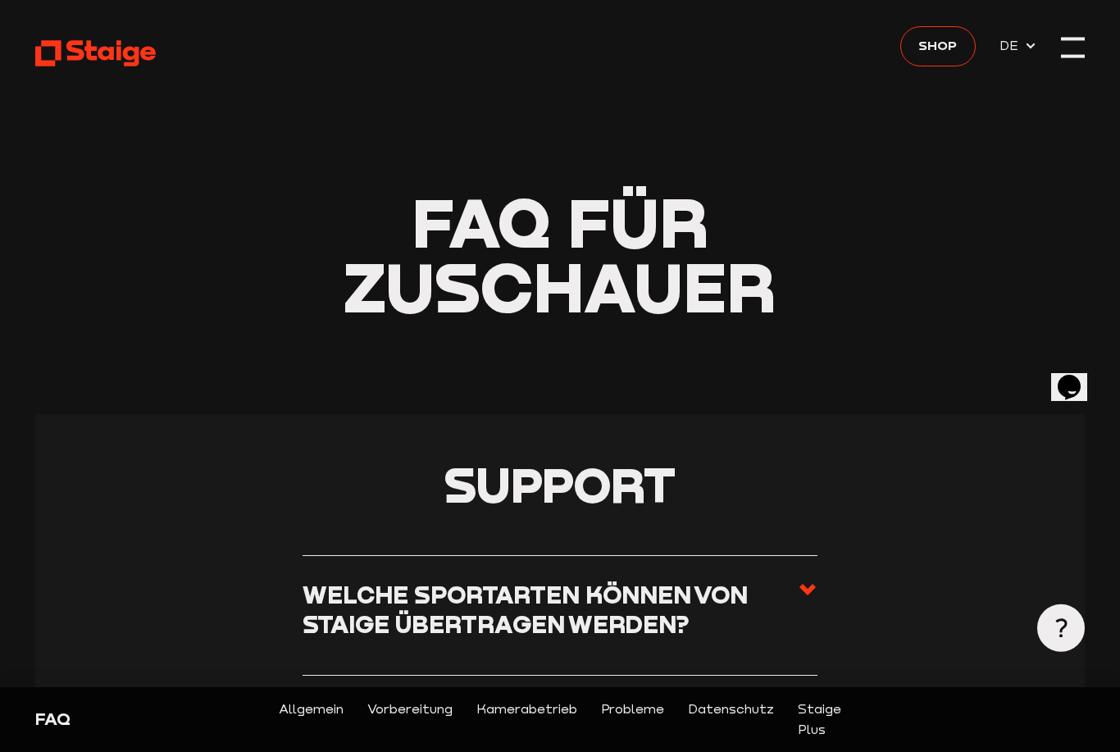
click at [1074, 53] on div at bounding box center [1073, 47] width 24 height 24
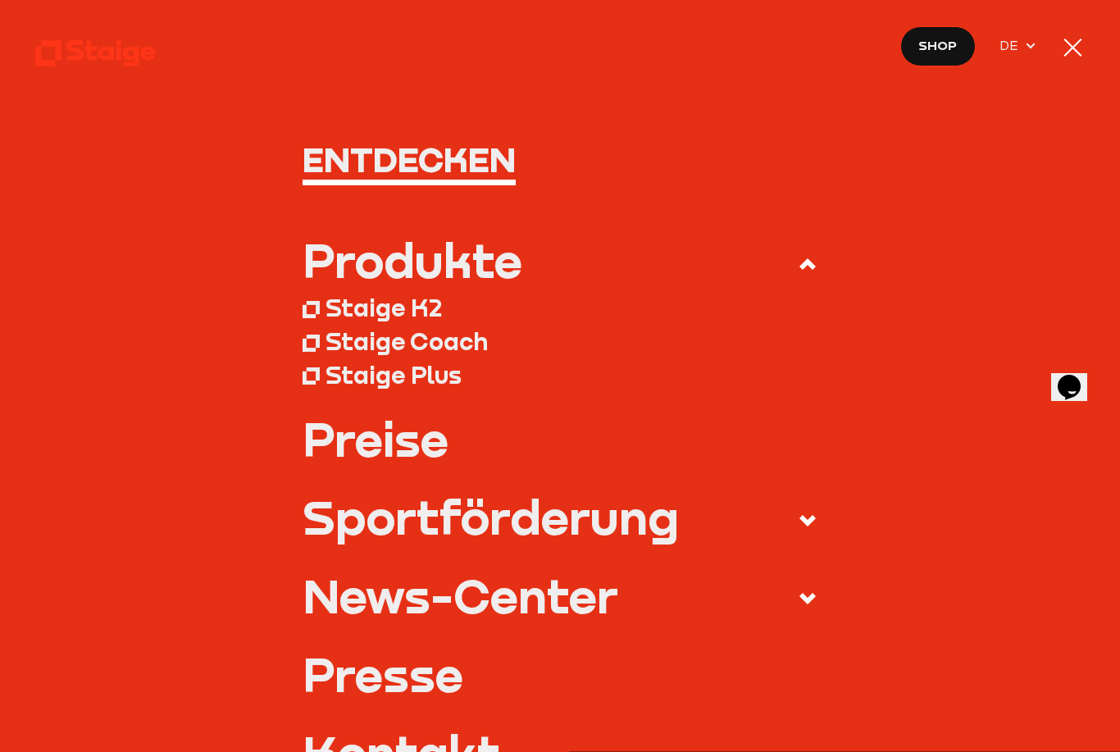
click at [1080, 49] on div at bounding box center [1073, 47] width 24 height 24
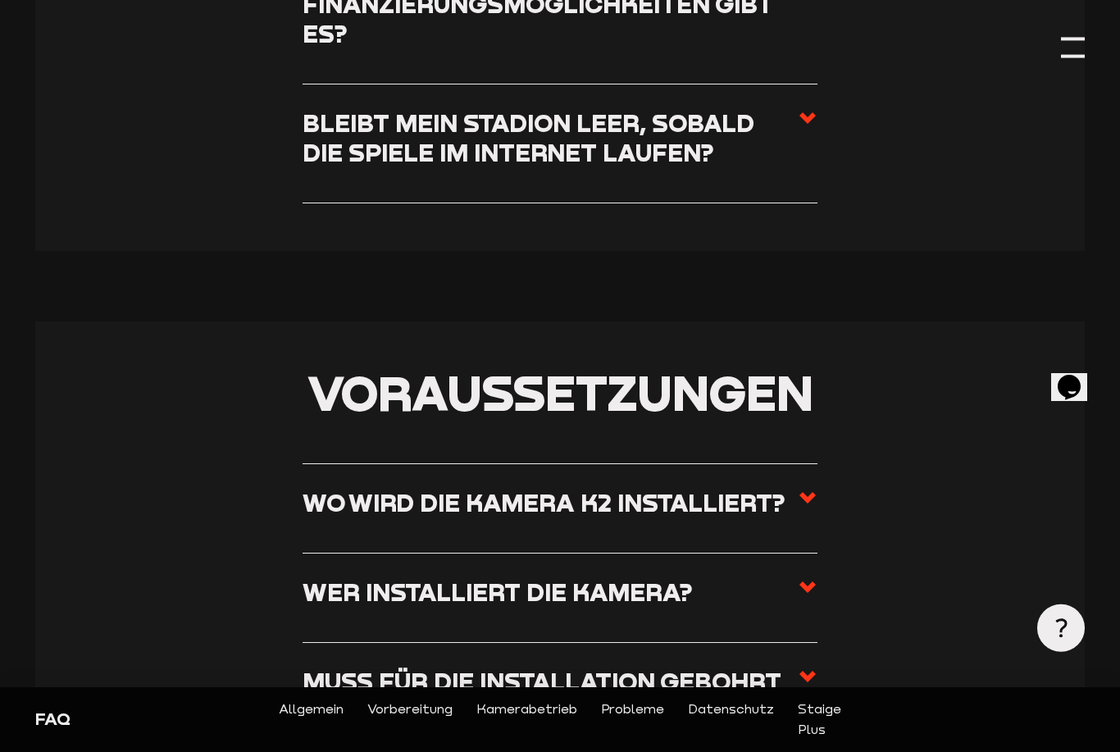
scroll to position [863, 0]
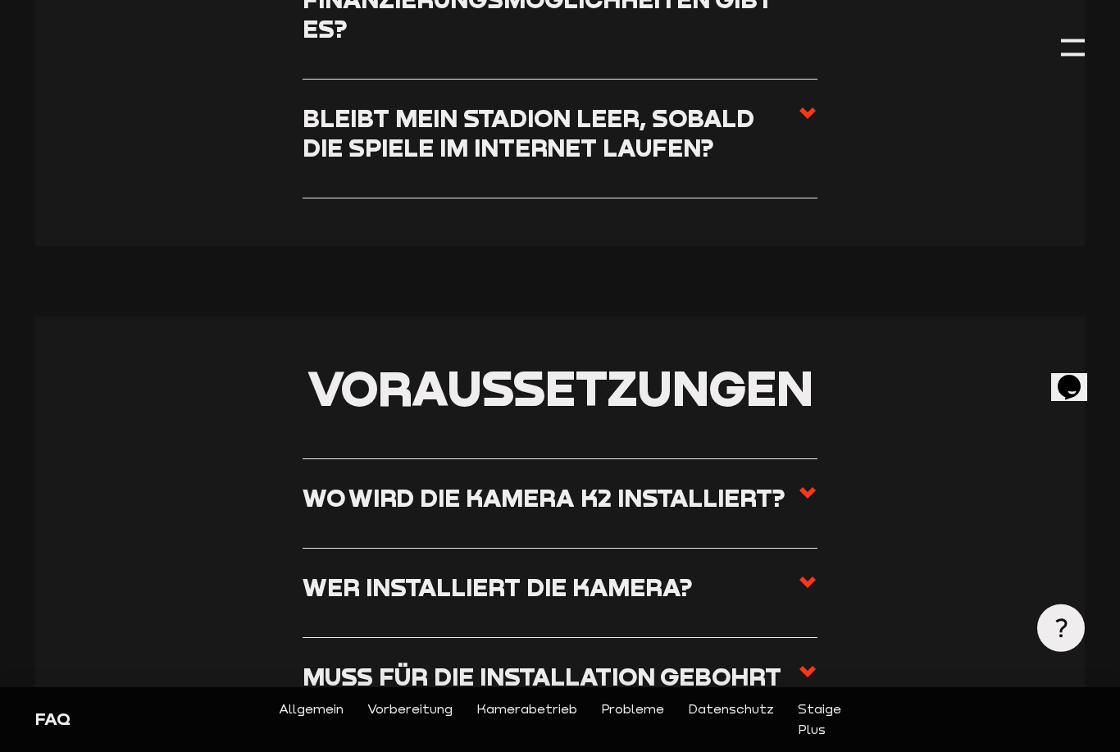
click at [432, 739] on link "Vorbereitung" at bounding box center [409, 718] width 85 height 41
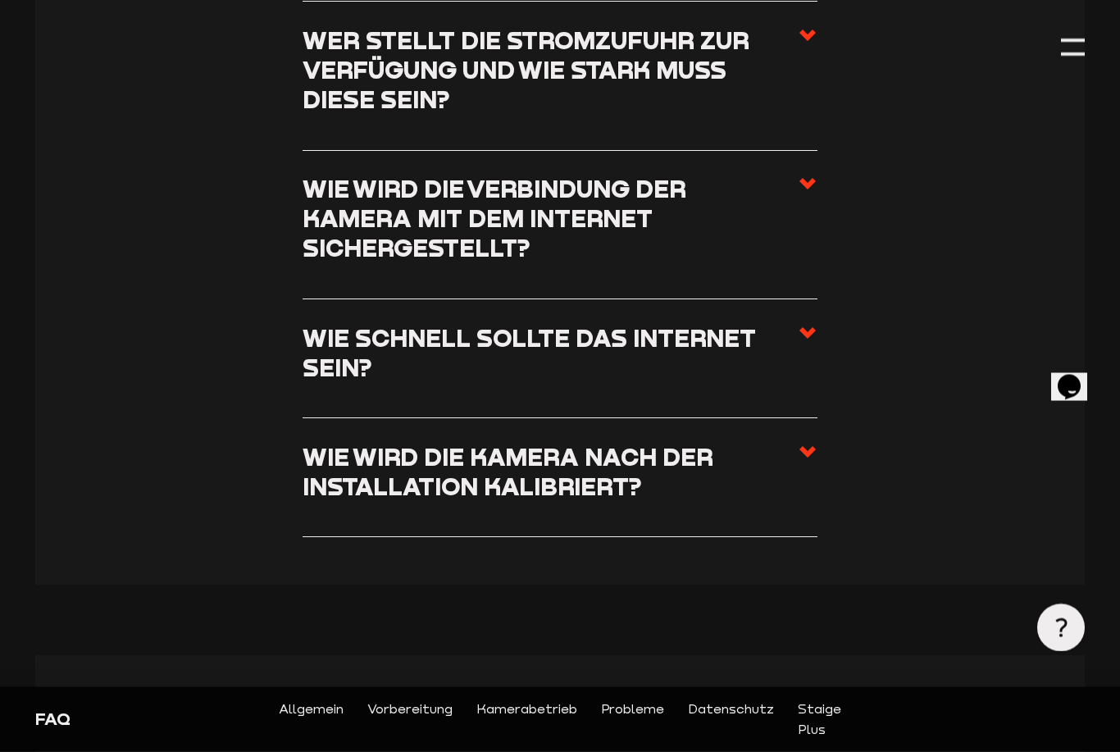
scroll to position [1618, 0]
click at [561, 739] on link "Kamerabetrieb" at bounding box center [526, 718] width 101 height 41
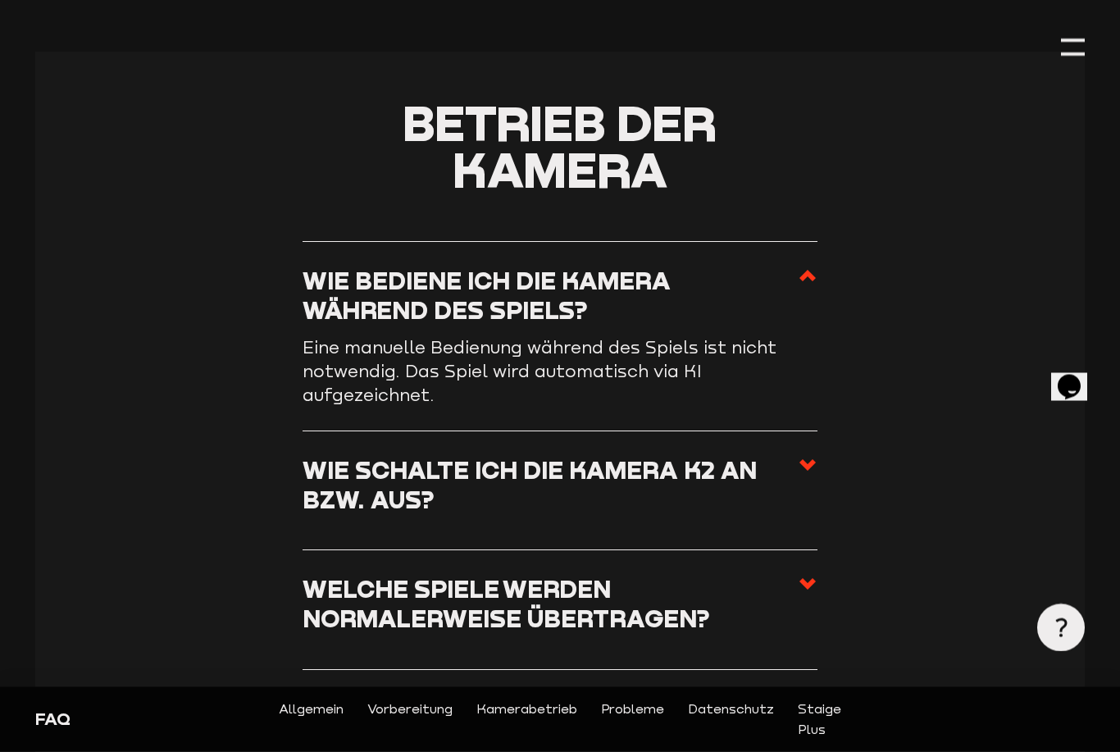
scroll to position [2324, 0]
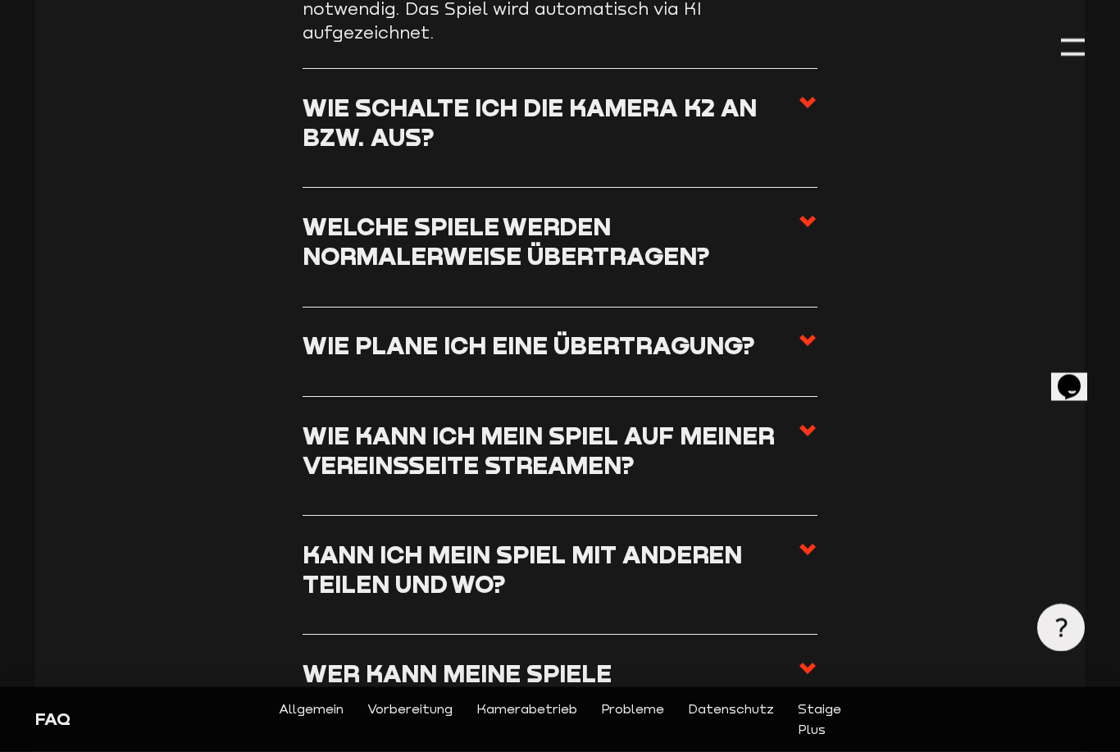
click at [799, 332] on icon at bounding box center [808, 341] width 20 height 20
click at [0, 0] on input "Wie plane ich eine Übertragung?" at bounding box center [0, 0] width 0 height 0
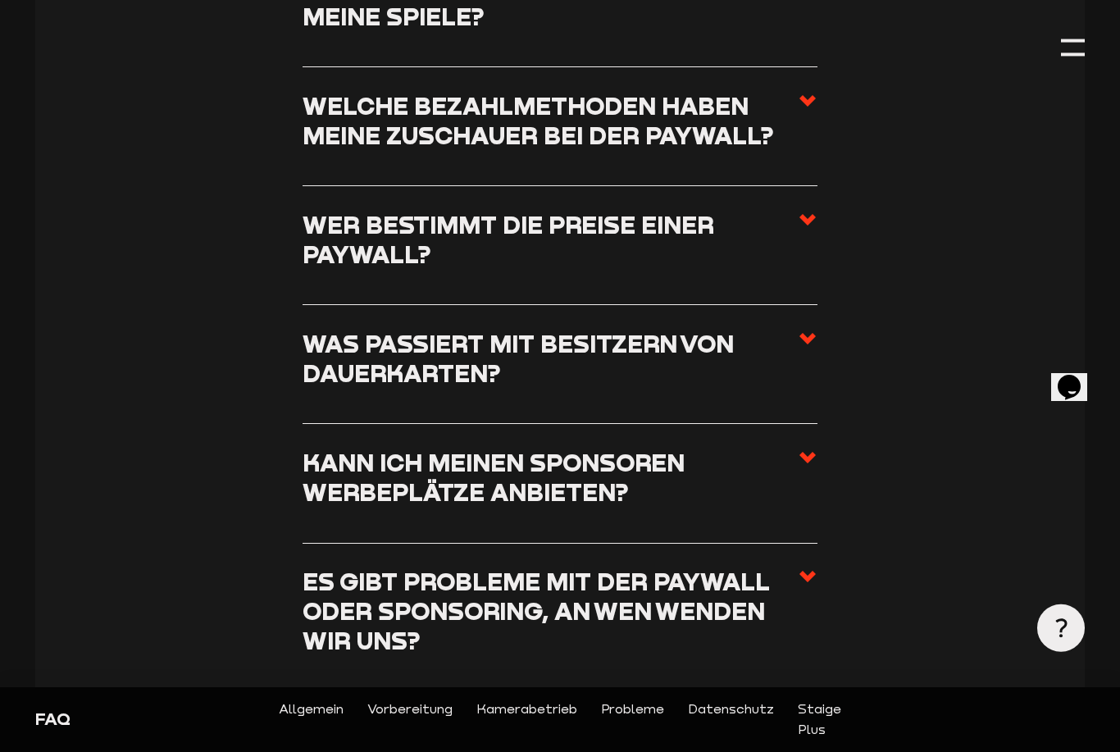
scroll to position [5855, 0]
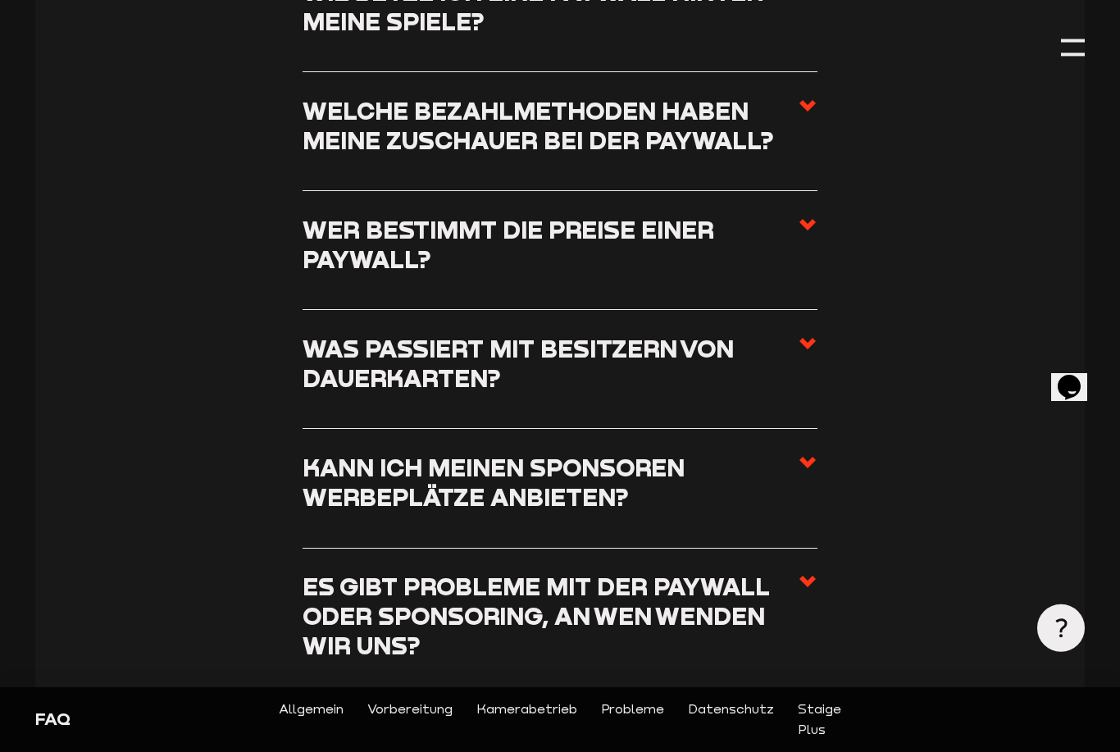
click at [797, 334] on h3 "Was passiert mit Besitzern von Dauerkarten?" at bounding box center [551, 363] width 496 height 59
click at [0, 0] on input "Was passiert mit Besitzern von Dauerkarten?" at bounding box center [0, 0] width 0 height 0
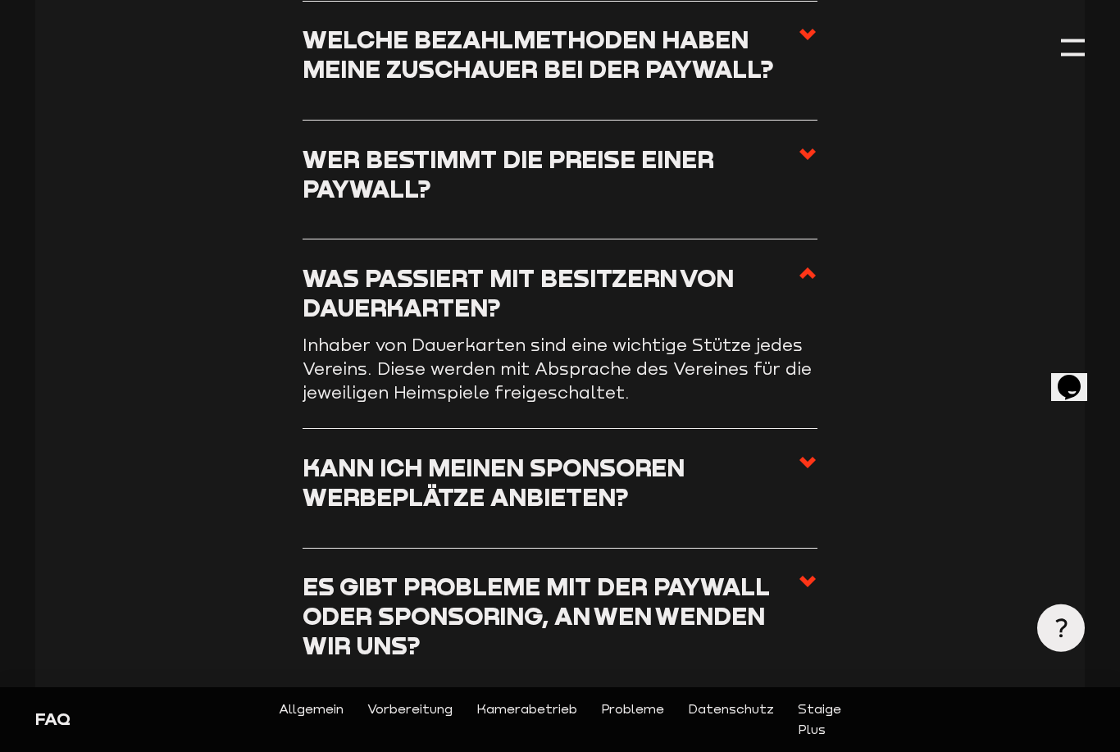
click at [816, 263] on span at bounding box center [808, 298] width 20 height 71
click at [0, 0] on input "Was passiert mit Besitzern von Dauerkarten?" at bounding box center [0, 0] width 0 height 0
click at [804, 263] on icon at bounding box center [808, 273] width 20 height 20
click at [0, 0] on input "Was passiert mit Besitzern von Dauerkarten?" at bounding box center [0, 0] width 0 height 0
click at [813, 453] on span at bounding box center [808, 488] width 20 height 71
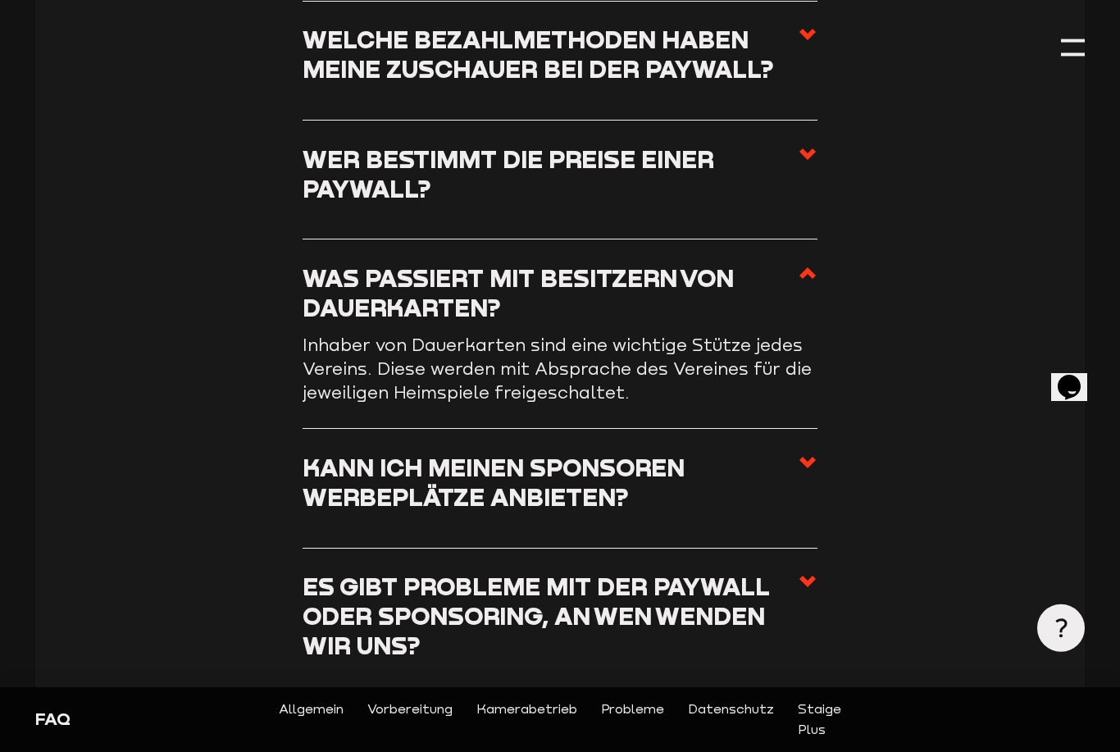
click at [0, 0] on input "Kann ich meinen Sponsoren Werbeplätze anbieten?" at bounding box center [0, 0] width 0 height 0
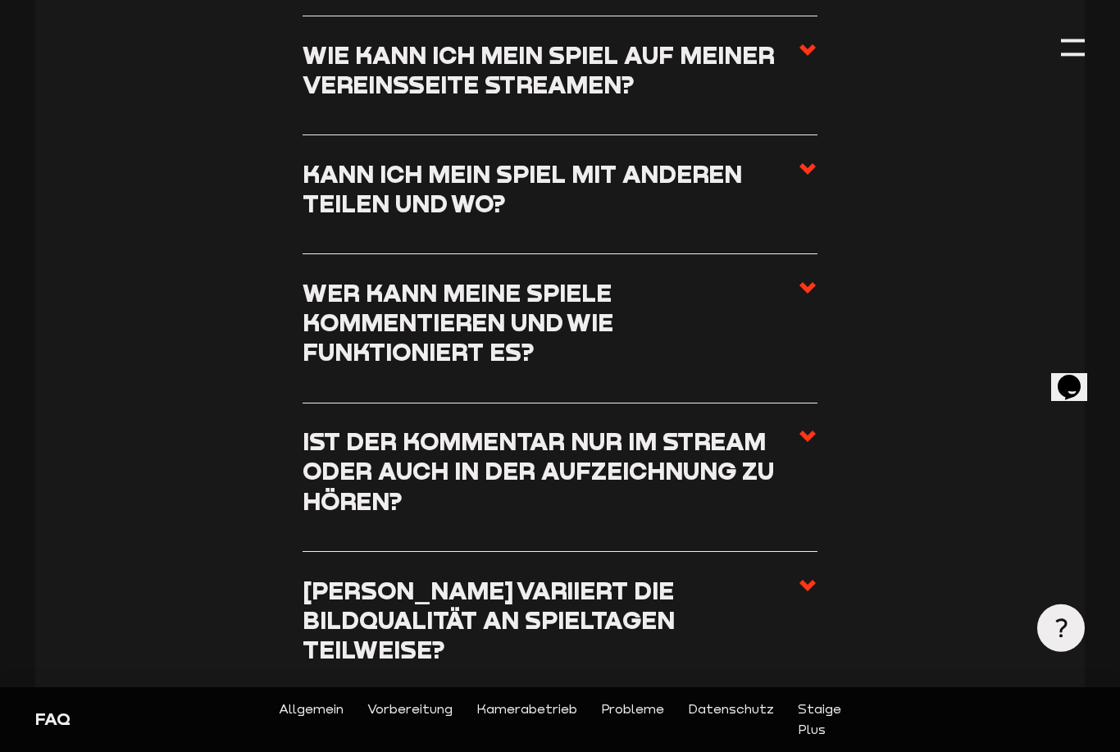
scroll to position [2865, 0]
